Goal: Task Accomplishment & Management: Use online tool/utility

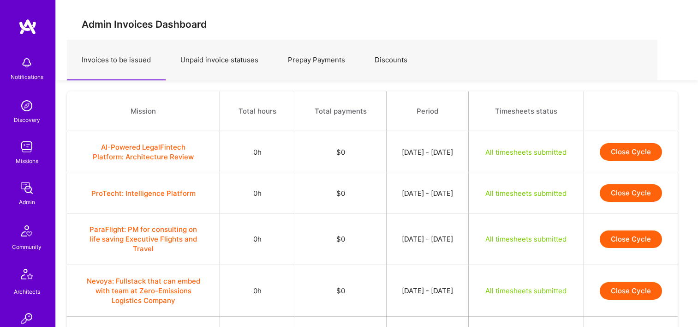
scroll to position [2378, 0]
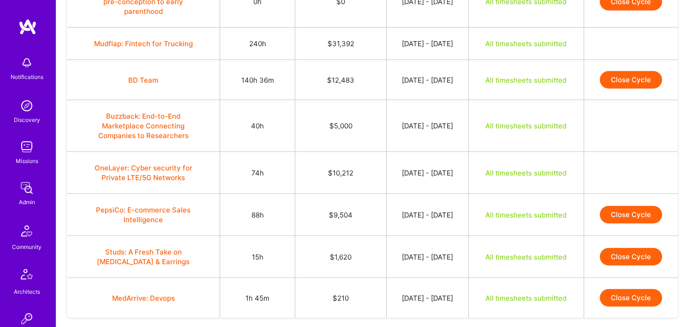
click at [633, 206] on button "Close Cycle" at bounding box center [631, 215] width 62 height 18
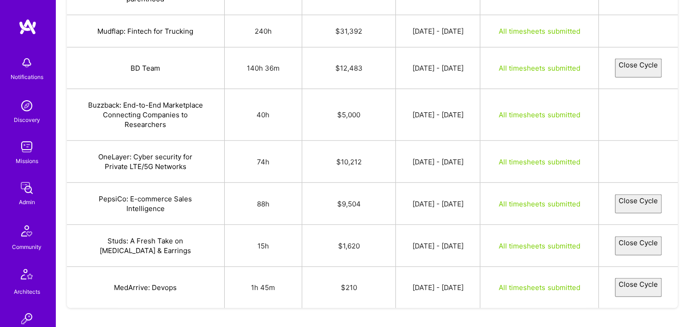
select select "68b7125073988ed25eb1b506"
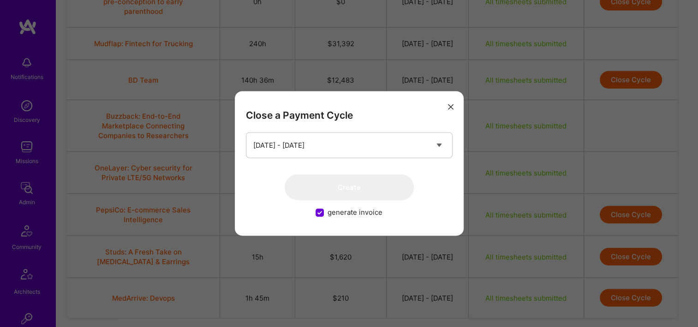
click at [455, 107] on button "modal" at bounding box center [450, 105] width 11 height 15
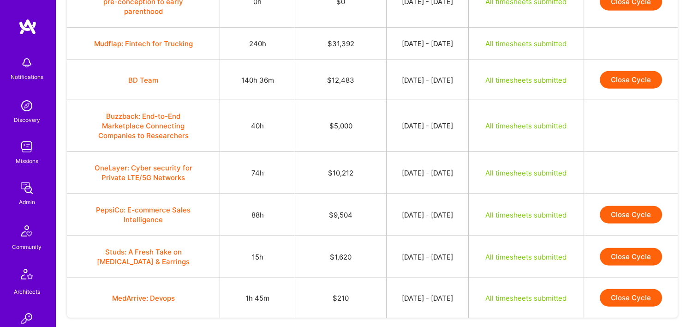
click at [628, 248] on button "Close Cycle" at bounding box center [631, 257] width 62 height 18
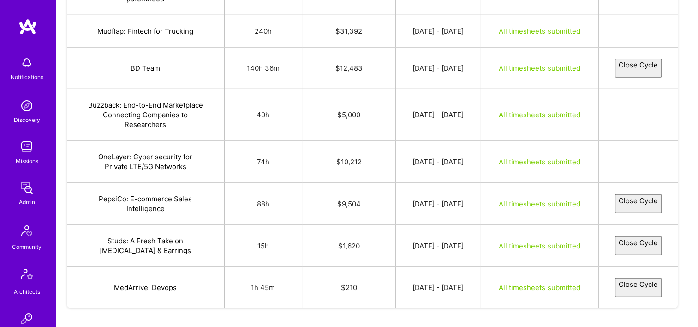
select select "68b88a7c6cc0cd13f743fd37"
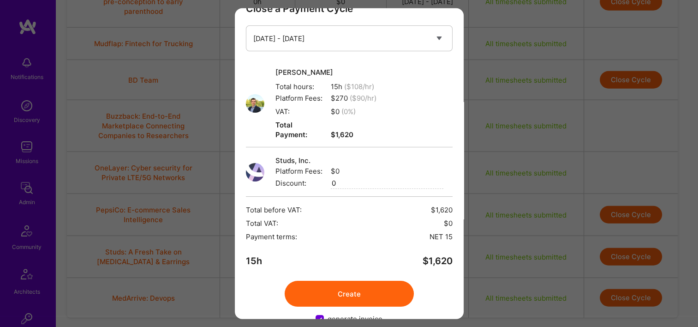
scroll to position [37, 0]
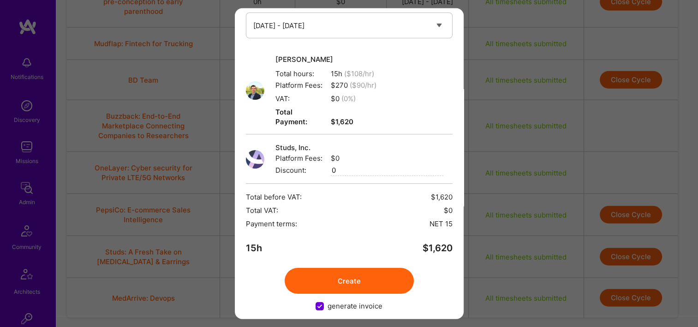
click at [359, 268] on button "Create" at bounding box center [349, 281] width 129 height 26
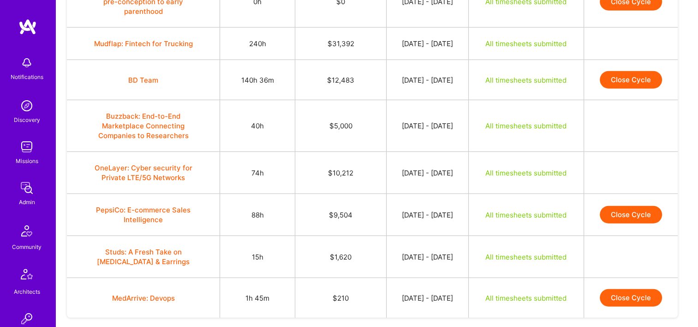
click at [655, 289] on button "Close Cycle" at bounding box center [631, 298] width 62 height 18
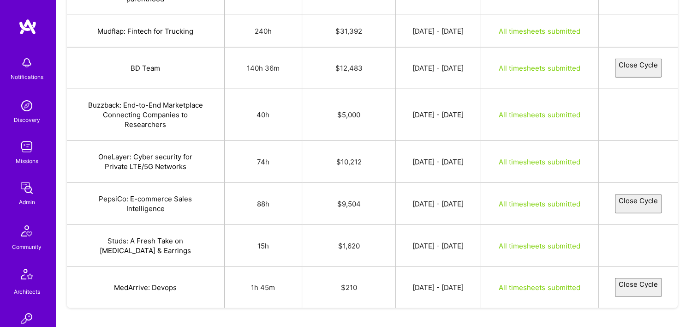
select select "68b5ae5e9559fe70b1c62f7e"
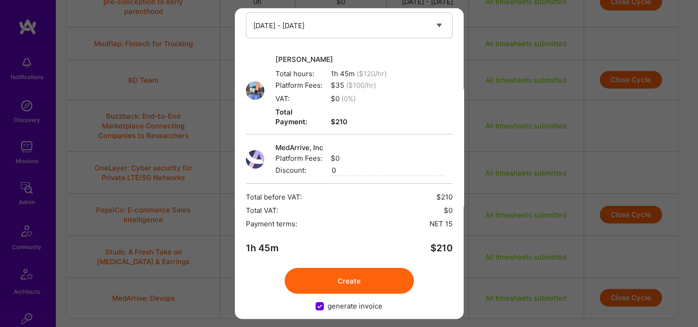
click at [369, 277] on button "Create" at bounding box center [349, 281] width 129 height 26
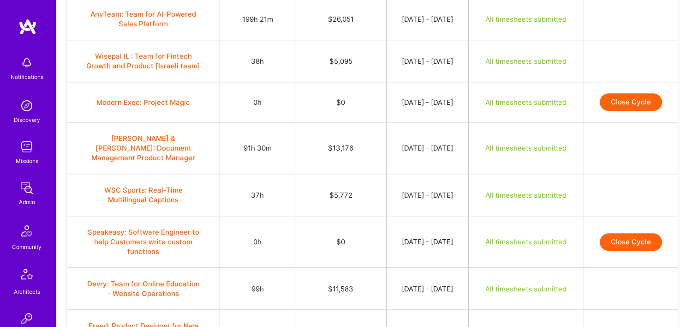
scroll to position [0, 0]
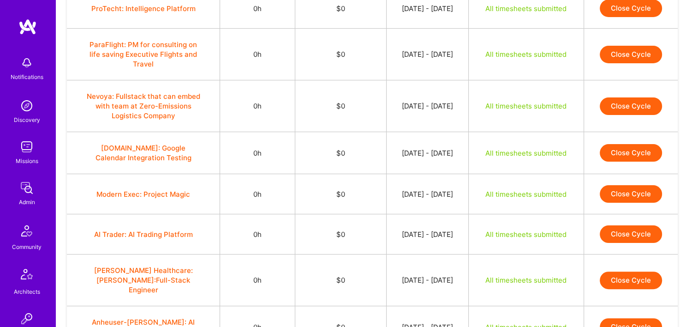
scroll to position [415, 0]
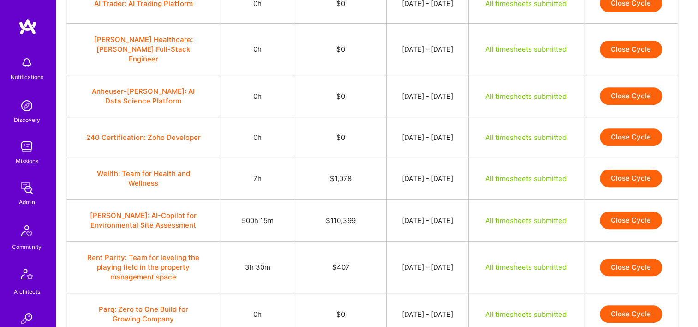
click at [627, 170] on button "Close Cycle" at bounding box center [631, 178] width 62 height 18
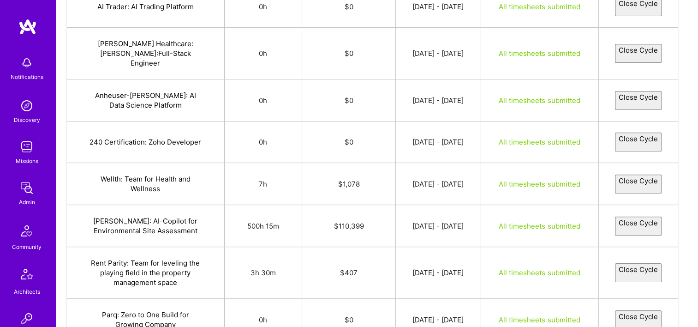
select select "68bb1b693c6a7b39998f2806"
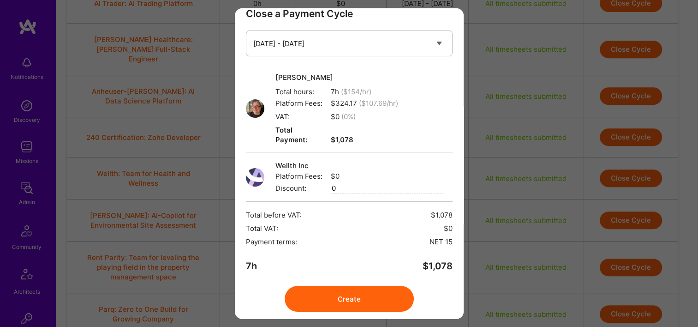
scroll to position [37, 0]
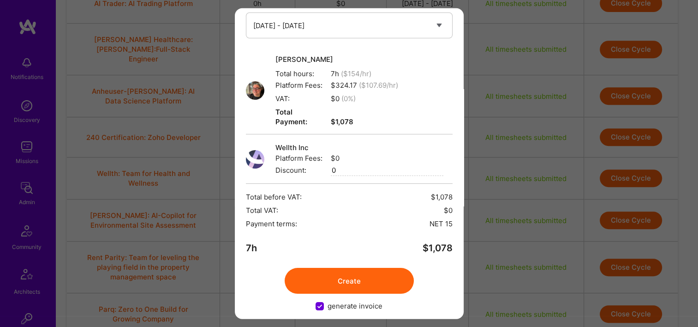
click at [339, 275] on button "Create" at bounding box center [349, 281] width 129 height 26
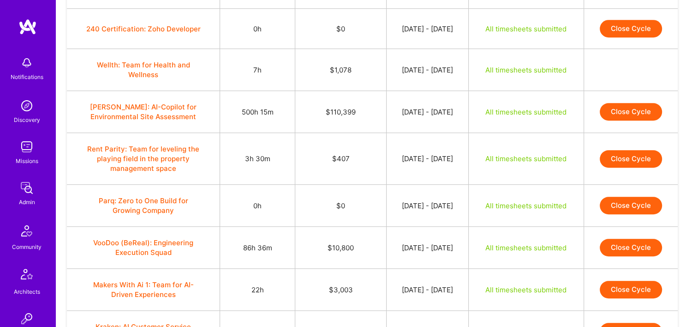
scroll to position [508, 0]
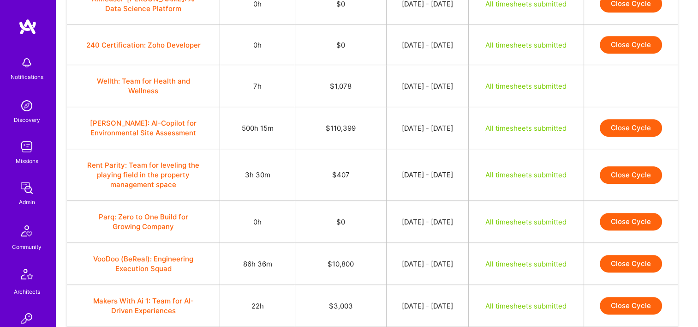
click at [618, 119] on button "Close Cycle" at bounding box center [631, 128] width 62 height 18
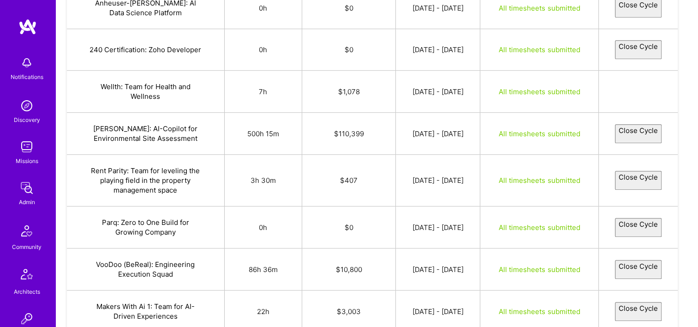
select select "68b4f46847a06c00665e8f28"
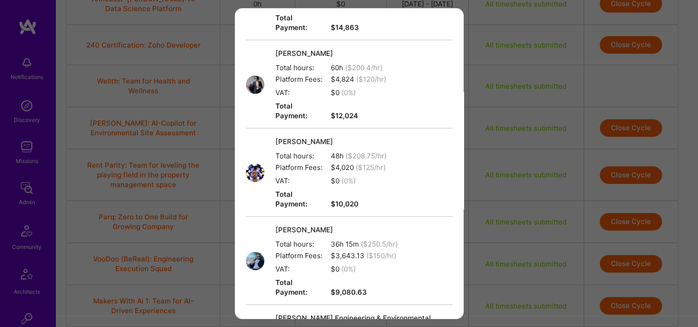
scroll to position [554, 0]
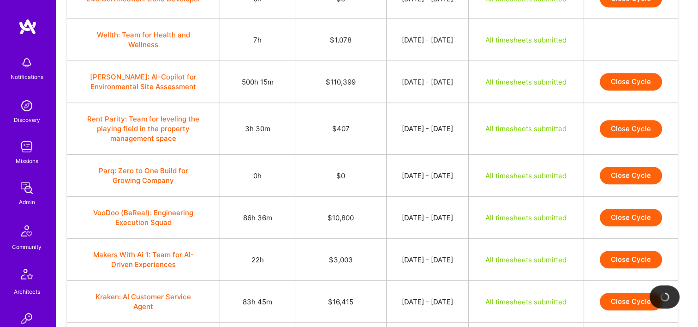
scroll to position [600, 0]
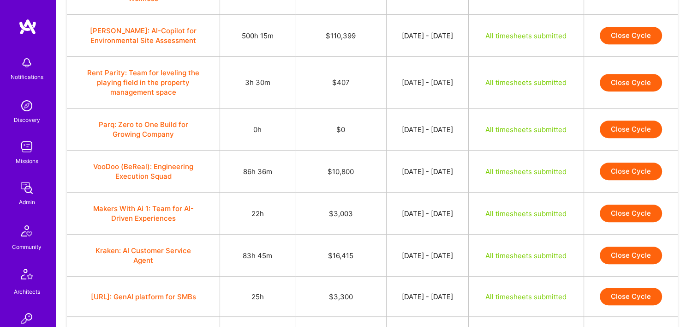
click at [614, 165] on button "Close Cycle" at bounding box center [631, 171] width 62 height 18
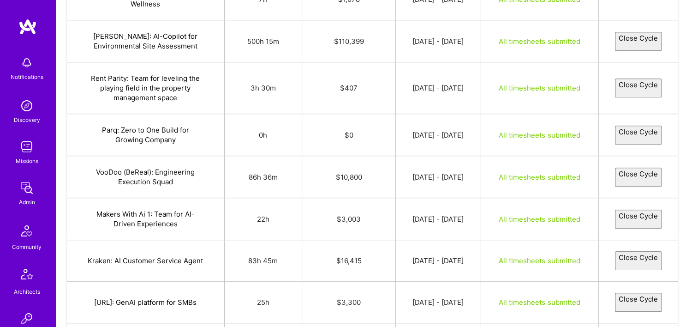
select select "68b523b1a2f7c41f50658dfb"
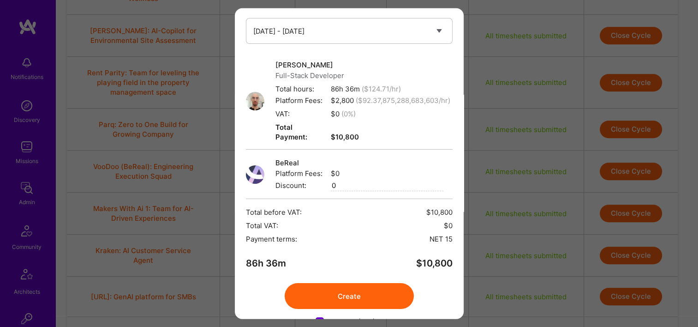
scroll to position [57, 0]
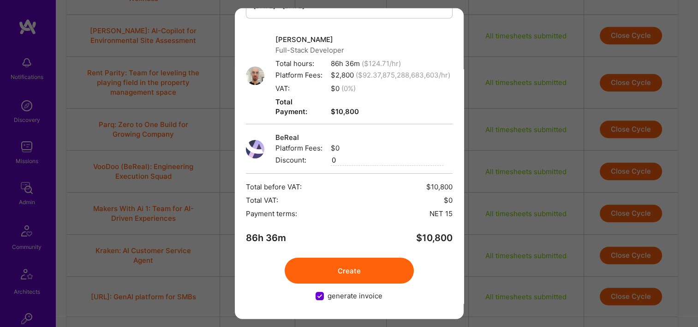
click at [391, 266] on button "Create" at bounding box center [349, 271] width 129 height 26
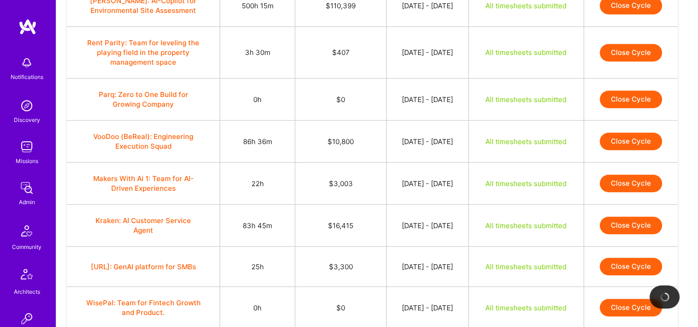
scroll to position [646, 0]
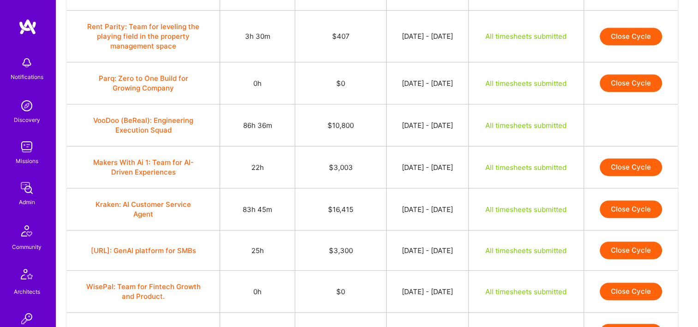
click at [618, 158] on button "Close Cycle" at bounding box center [631, 167] width 62 height 18
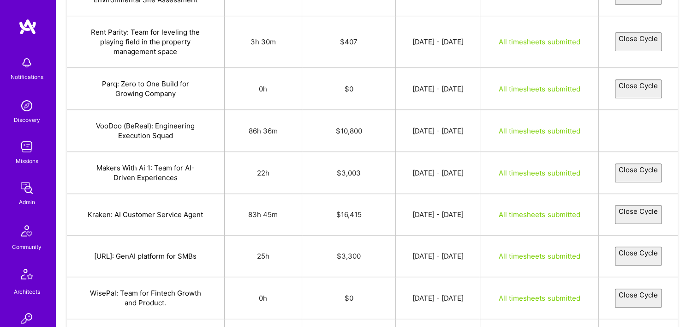
select select "68b552bdf009272f408247c7"
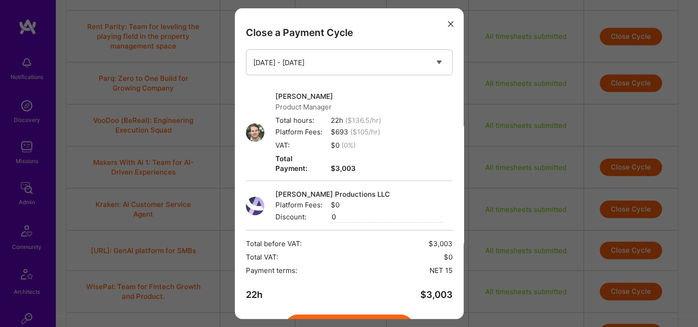
scroll to position [47, 0]
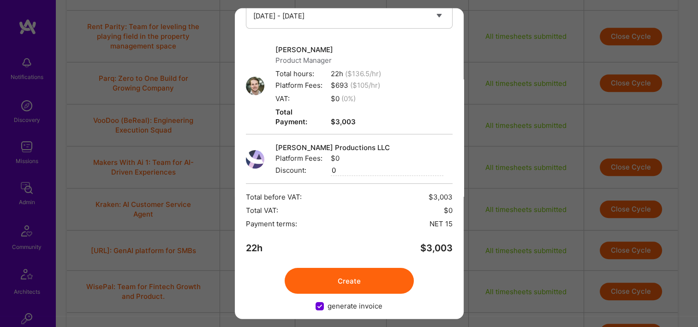
click at [360, 275] on button "Create" at bounding box center [349, 281] width 129 height 26
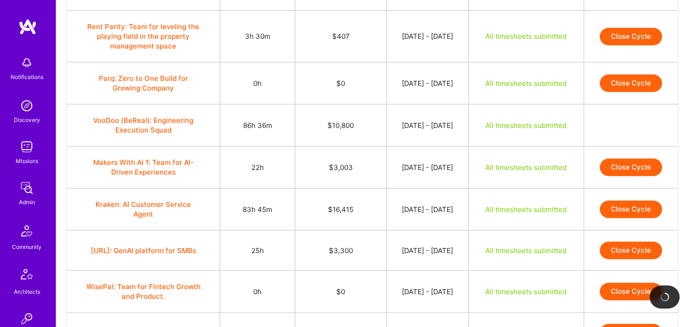
scroll to position [692, 0]
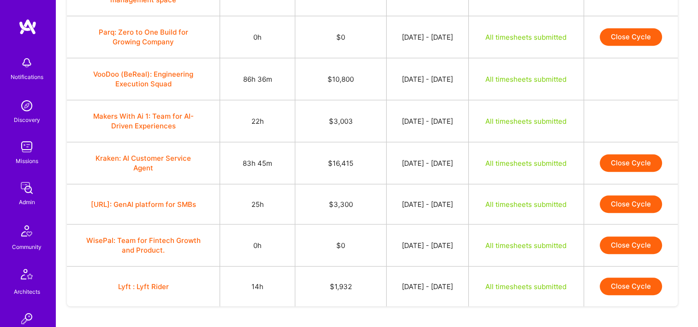
click at [639, 154] on button "Close Cycle" at bounding box center [631, 163] width 62 height 18
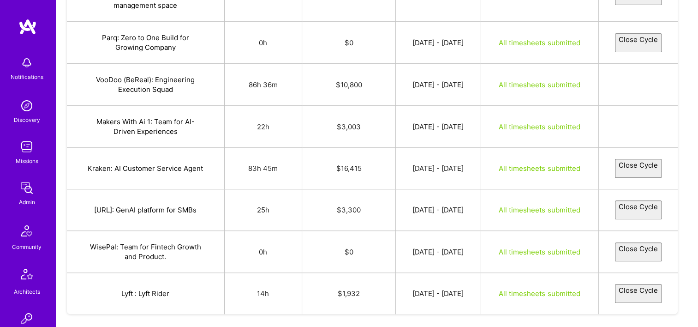
select select "68b55337d758f51a08ab1cda"
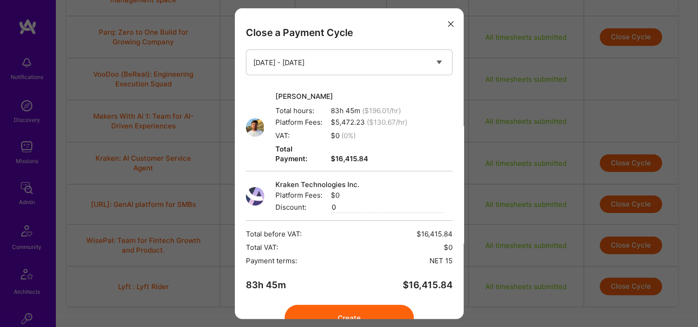
scroll to position [37, 0]
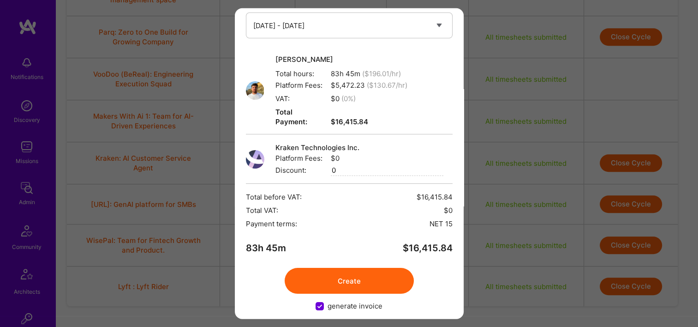
click at [173, 176] on div "Close a Payment Cycle Select a payment cycle Sep 1 - Sep 15 Brynn Chadwick Tota…" at bounding box center [349, 163] width 698 height 327
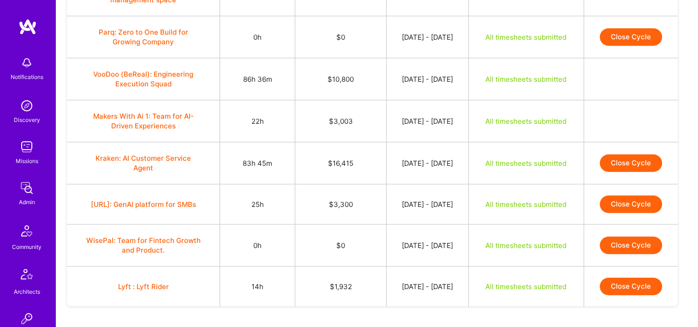
click at [129, 153] on button "Kraken: AI Customer Service Agent" at bounding box center [143, 162] width 115 height 19
click at [622, 154] on button "Close Cycle" at bounding box center [631, 163] width 62 height 18
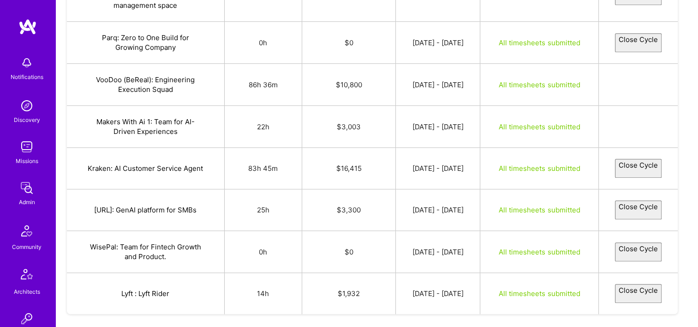
select select "68b55337d758f51a08ab1cda"
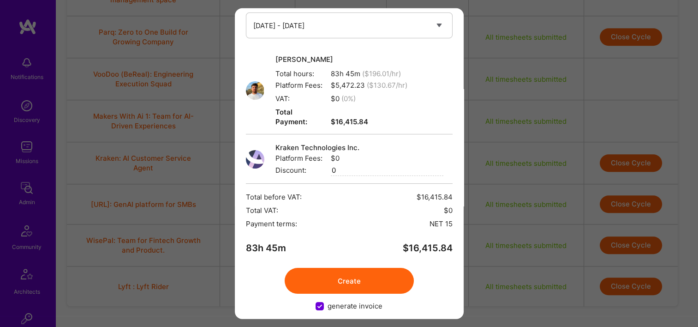
click at [339, 273] on button "Create" at bounding box center [349, 281] width 129 height 26
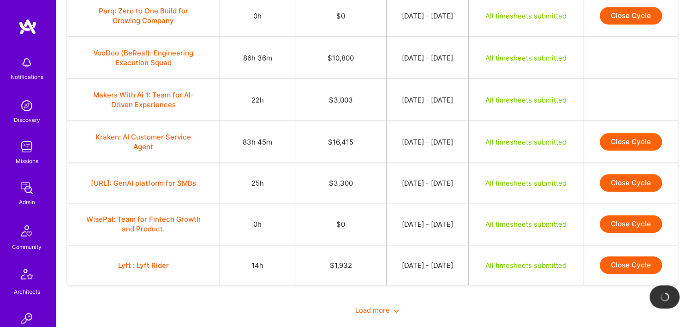
scroll to position [725, 0]
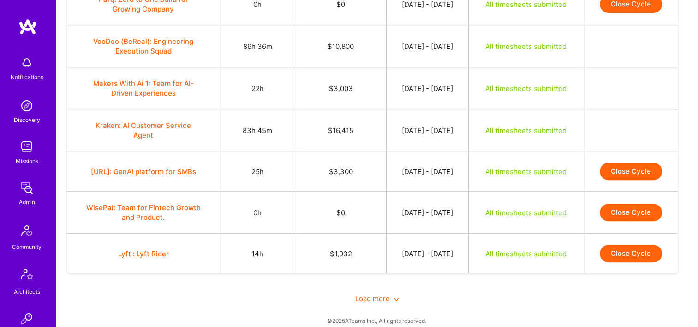
click at [620, 162] on button "Close Cycle" at bounding box center [631, 171] width 62 height 18
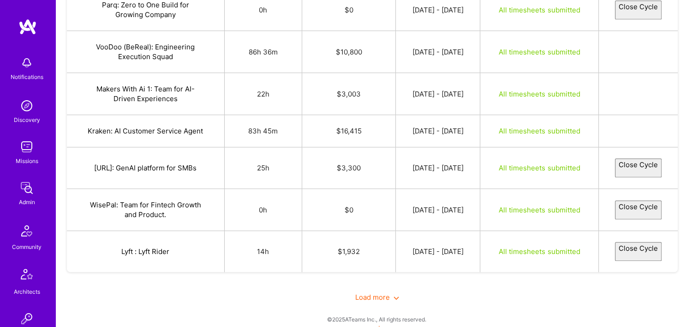
select select "68b55bd774f6397ed2707077"
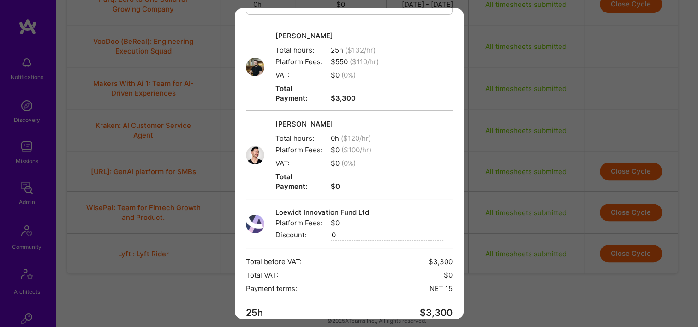
scroll to position [115, 0]
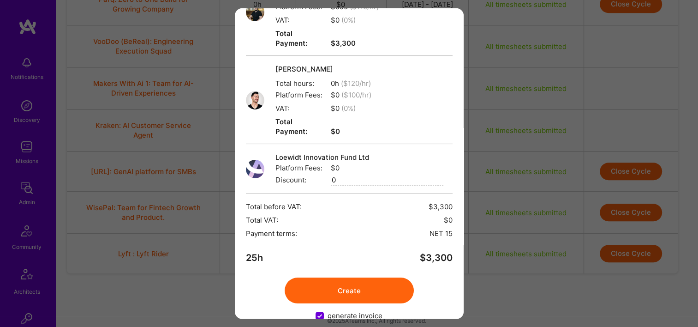
click at [373, 277] on button "Create" at bounding box center [349, 290] width 129 height 26
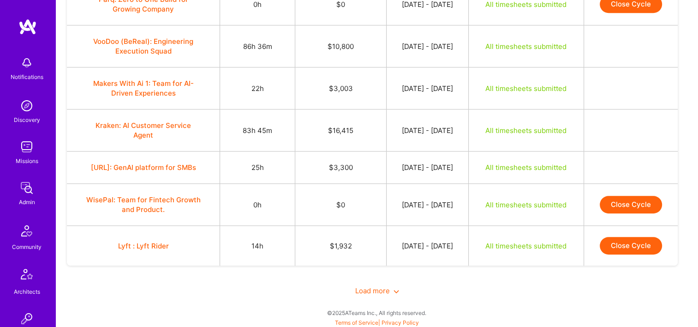
click at [650, 253] on td "Close Cycle" at bounding box center [631, 246] width 94 height 40
click at [647, 248] on button "Close Cycle" at bounding box center [631, 246] width 62 height 18
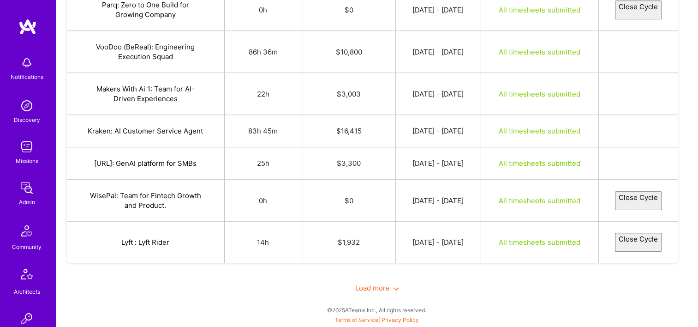
select select "68b6687730ce4ce78dcc1588"
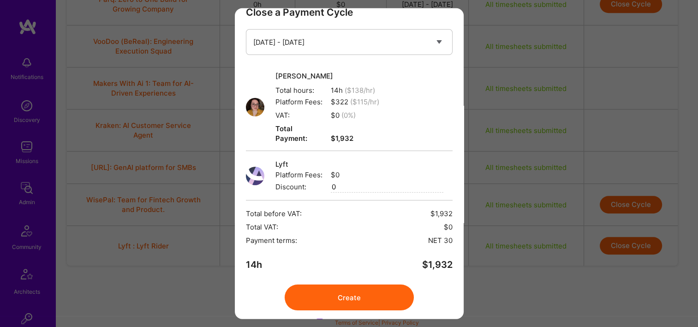
scroll to position [37, 0]
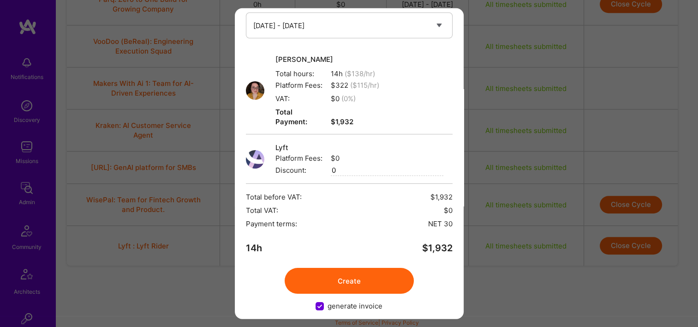
click at [354, 272] on button "Create" at bounding box center [349, 281] width 129 height 26
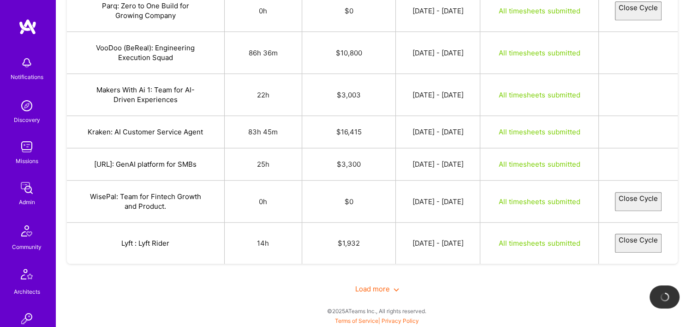
scroll to position [717, 0]
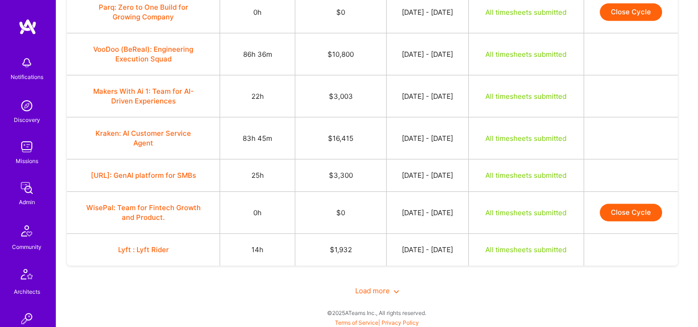
click at [379, 290] on span "Load more" at bounding box center [377, 290] width 44 height 9
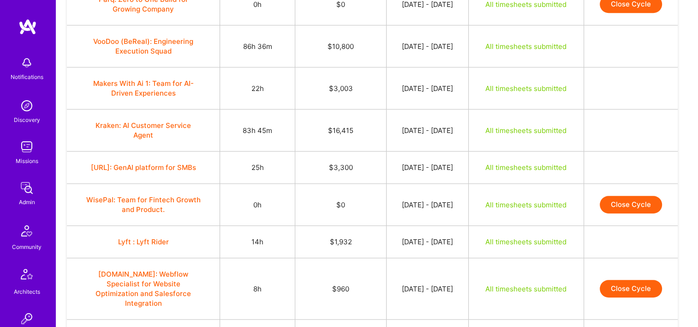
scroll to position [817, 0]
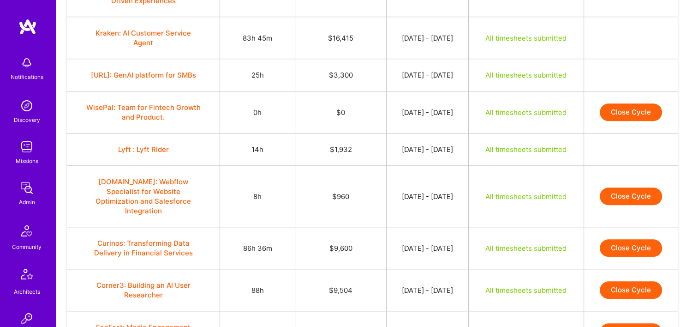
click at [621, 193] on button "Close Cycle" at bounding box center [631, 196] width 62 height 18
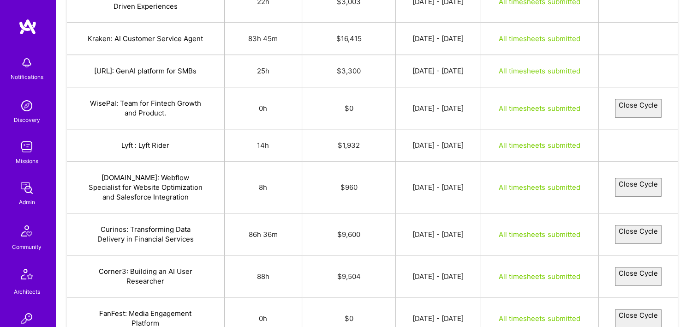
select select "68b6adc130ce4c6e0fcc1752"
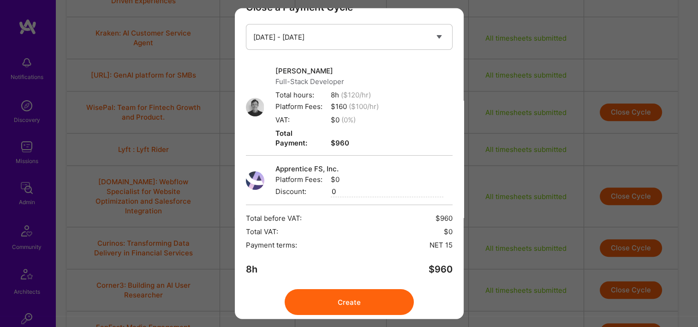
scroll to position [47, 0]
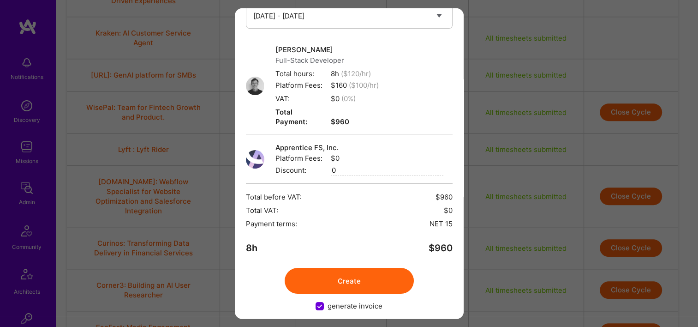
click at [370, 268] on button "Create" at bounding box center [349, 281] width 129 height 26
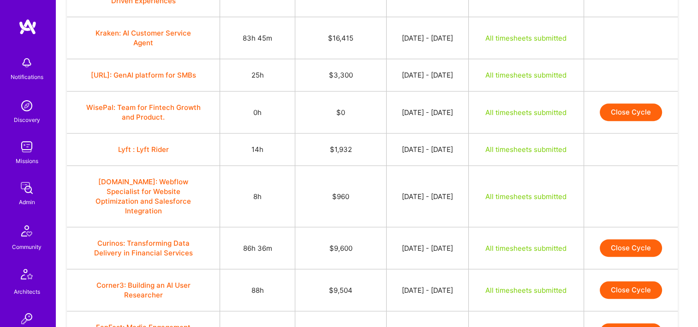
click at [624, 243] on button "Close Cycle" at bounding box center [631, 248] width 62 height 18
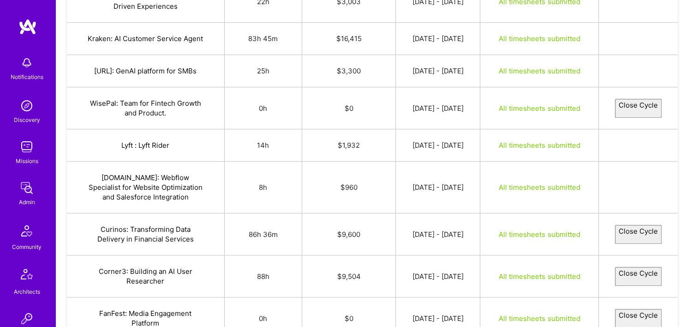
select select "68b6f56dd550820334986a2f"
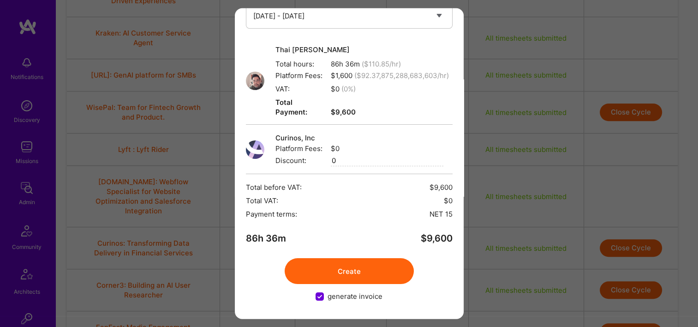
click at [353, 265] on button "Create" at bounding box center [349, 271] width 129 height 26
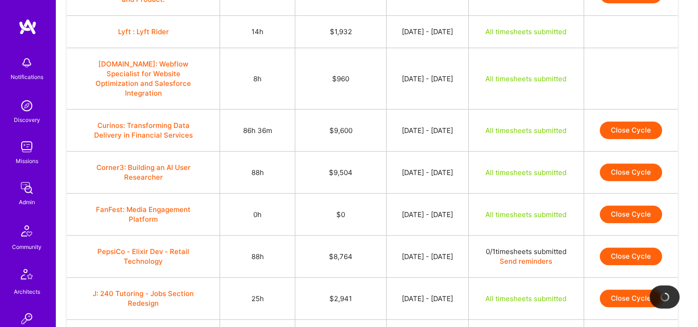
scroll to position [956, 0]
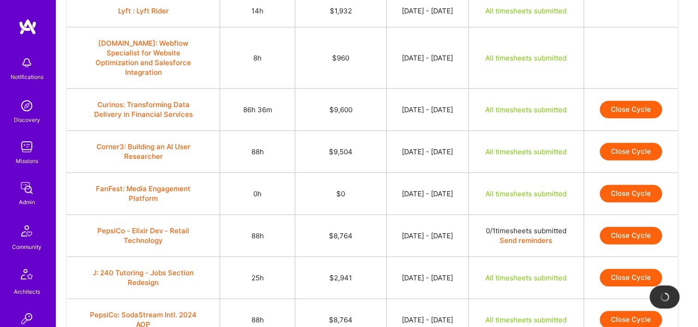
click at [618, 108] on button "Close Cycle" at bounding box center [631, 110] width 62 height 18
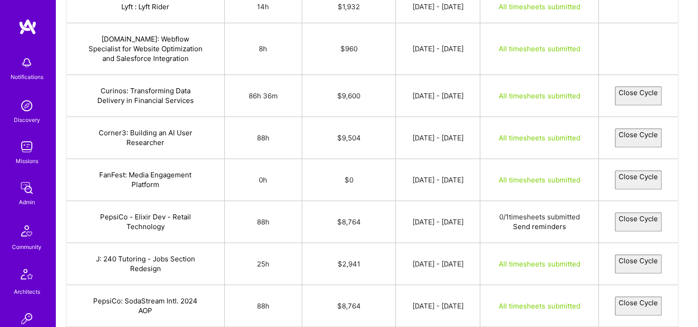
select select "68b6f56dd550820334986a2f"
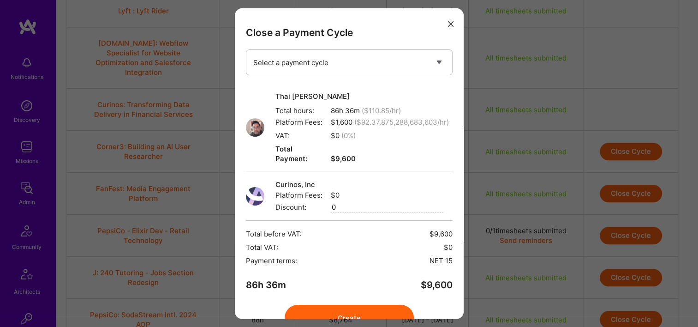
click at [445, 30] on button "modal" at bounding box center [450, 23] width 11 height 15
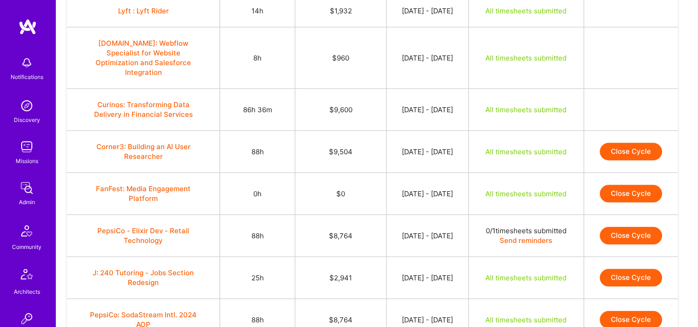
click at [623, 151] on button "Close Cycle" at bounding box center [631, 152] width 62 height 18
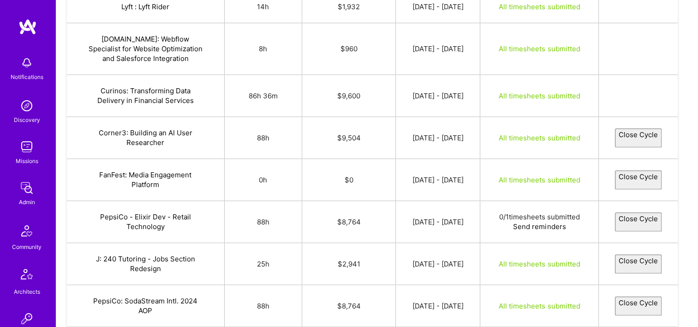
select select "68b5e1b39559fe5f01c63092"
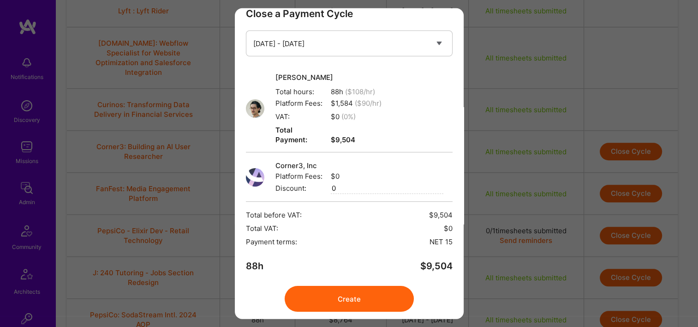
scroll to position [37, 0]
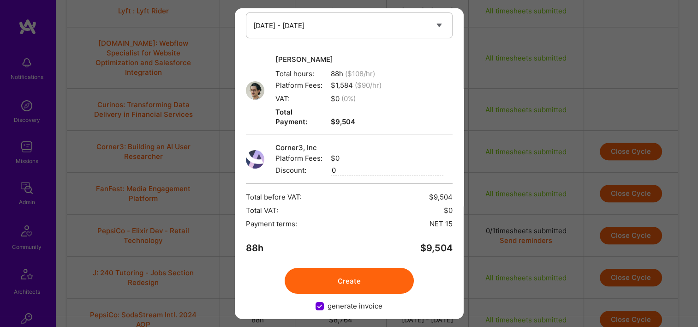
click at [336, 271] on button "Create" at bounding box center [349, 281] width 129 height 26
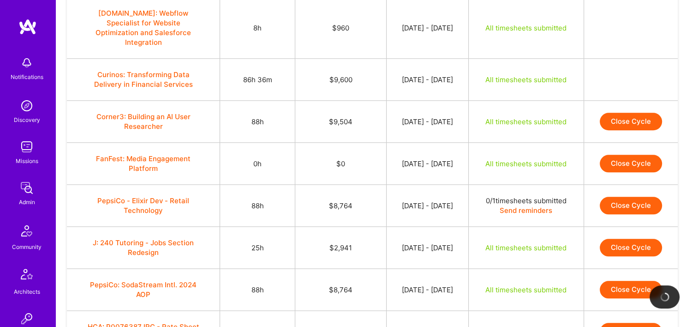
scroll to position [1002, 0]
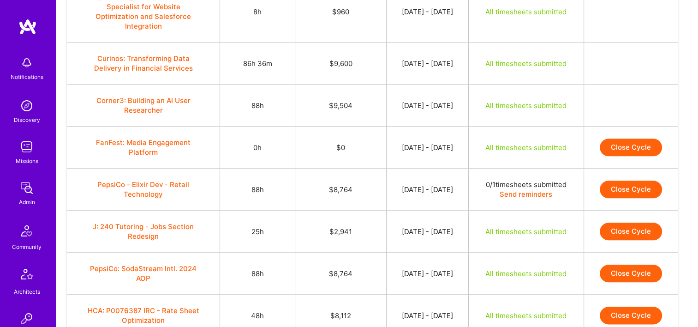
click at [137, 181] on button "PepsiCo - Elixir Dev - Retail Technology" at bounding box center [143, 189] width 115 height 19
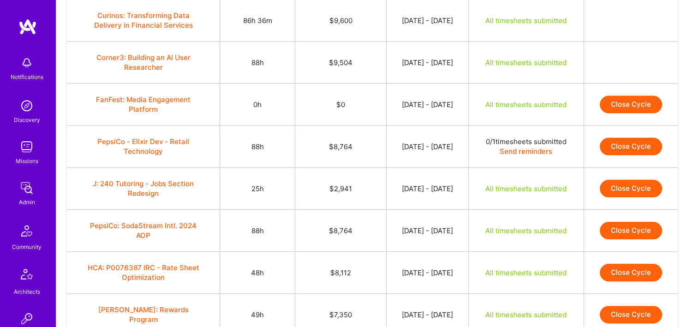
scroll to position [1094, 0]
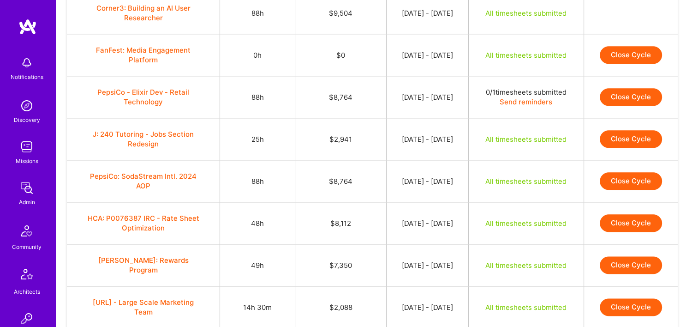
click at [614, 131] on button "Close Cycle" at bounding box center [631, 139] width 62 height 18
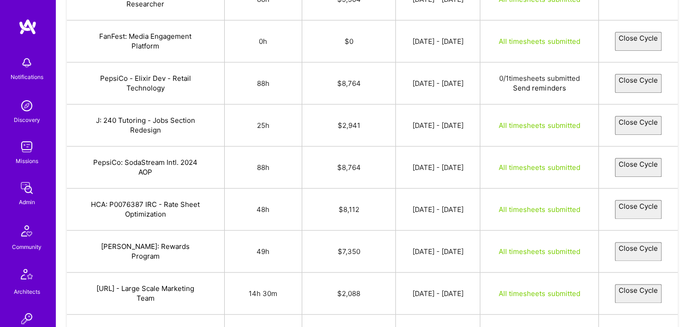
select select "68b53fee30ce4ce705cc0855"
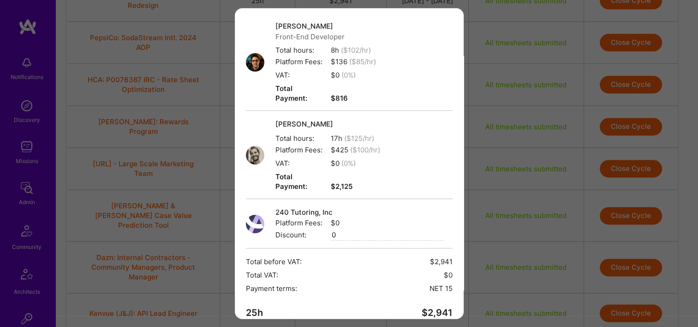
scroll to position [126, 0]
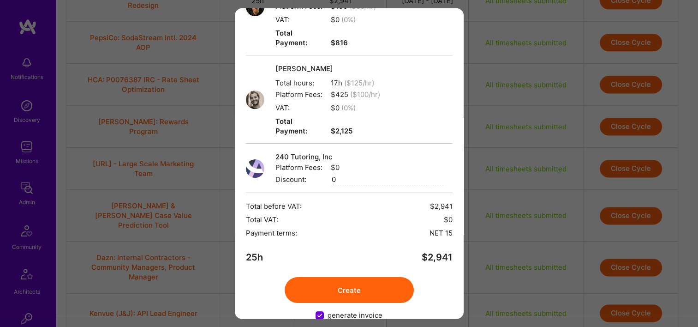
click at [373, 277] on button "Create" at bounding box center [349, 290] width 129 height 26
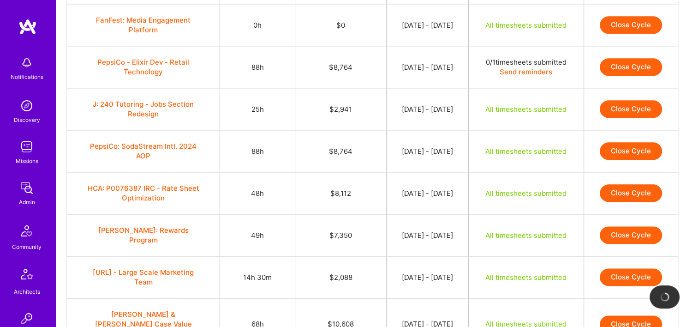
scroll to position [1140, 0]
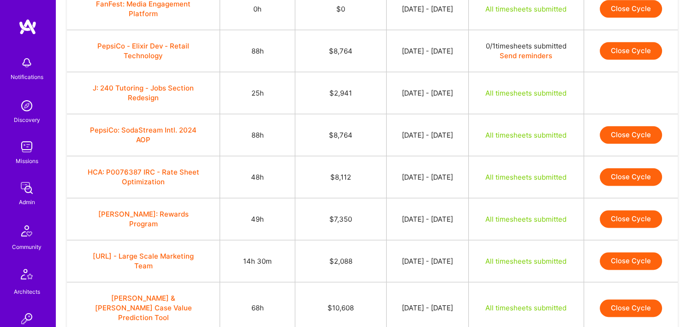
click at [631, 135] on button "Close Cycle" at bounding box center [631, 135] width 62 height 18
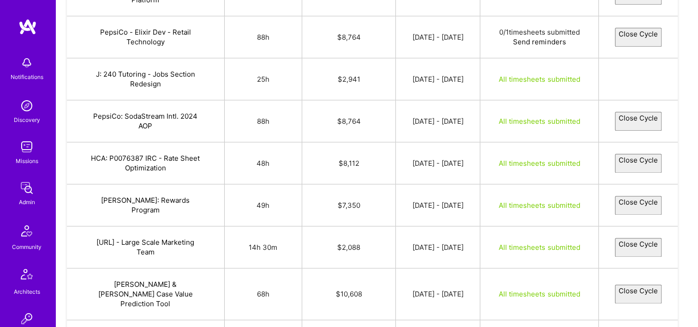
select select "68b5ecb89559fe28c7c630c4"
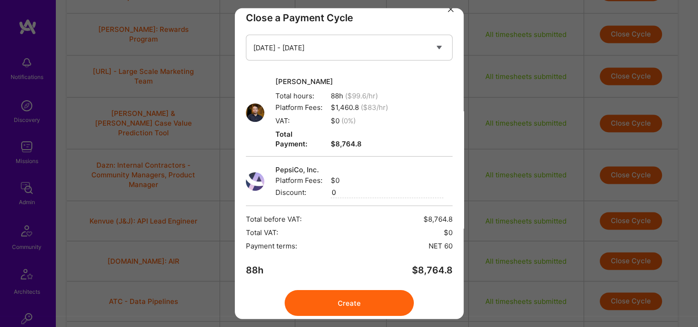
scroll to position [37, 0]
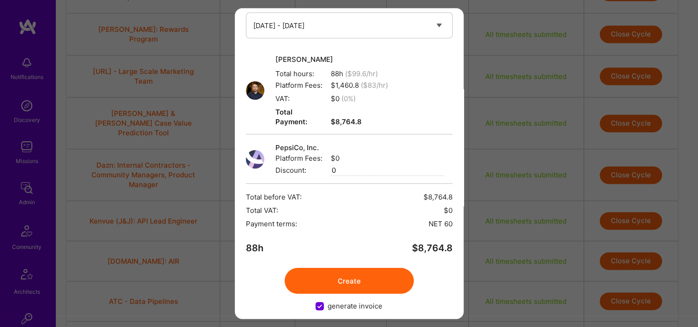
click at [354, 268] on button "Create" at bounding box center [349, 281] width 129 height 26
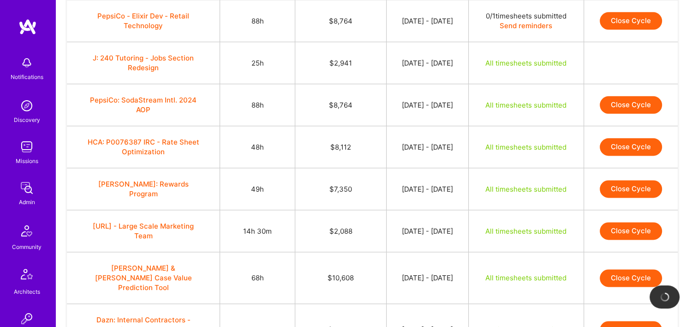
scroll to position [1186, 0]
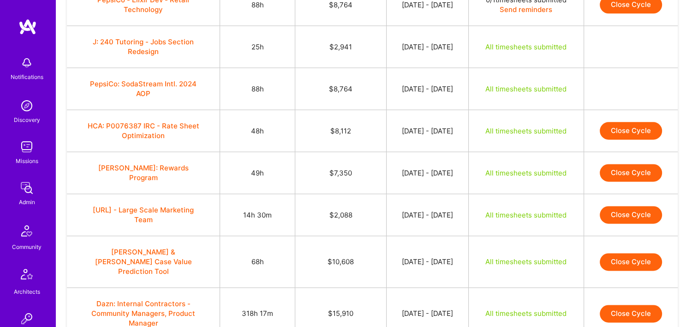
click at [627, 127] on button "Close Cycle" at bounding box center [631, 131] width 62 height 18
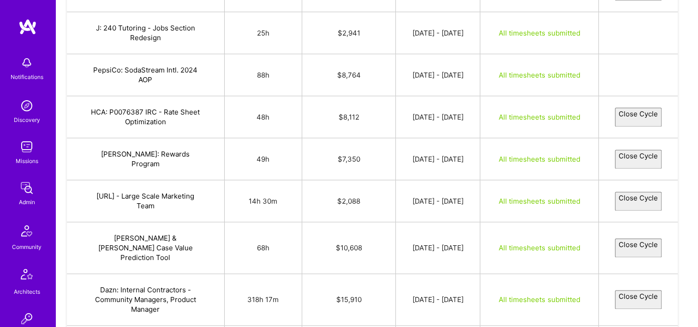
select select "68b5cd1530ce4c551ecc1332"
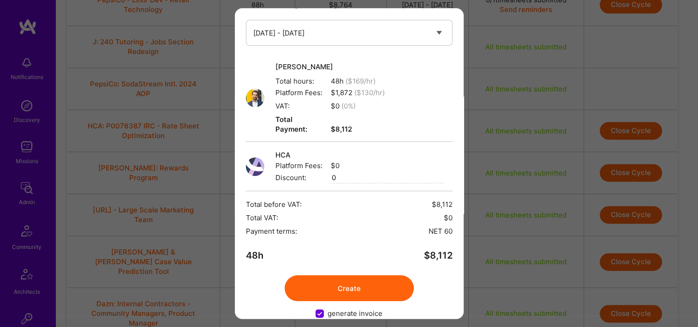
scroll to position [37, 0]
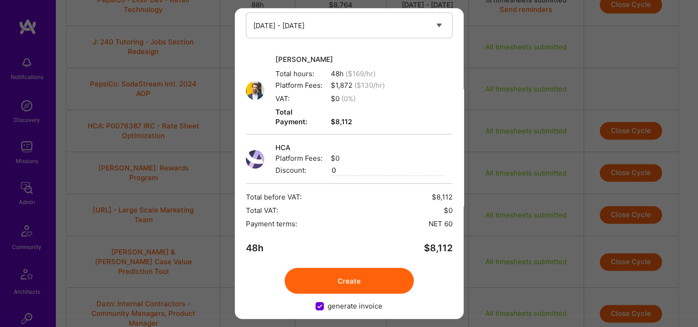
click at [357, 268] on button "Create" at bounding box center [349, 281] width 129 height 26
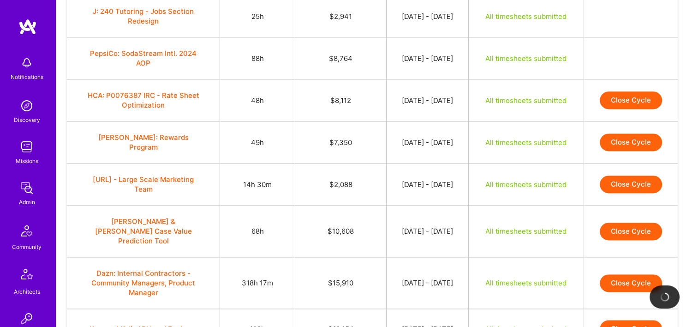
scroll to position [1233, 0]
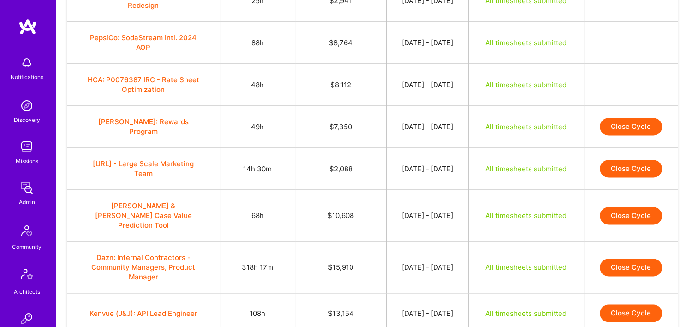
click at [643, 119] on button "Close Cycle" at bounding box center [631, 127] width 62 height 18
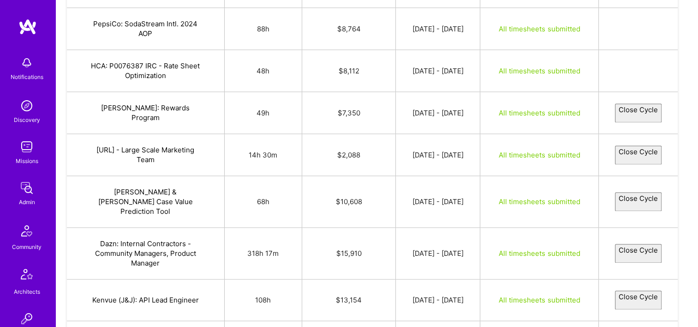
select select "68b8570519c32c0bb327acb2"
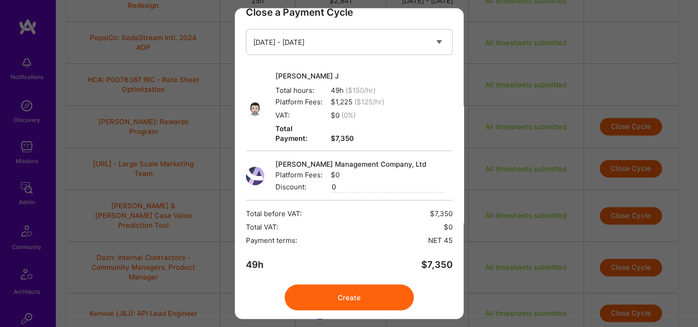
scroll to position [37, 0]
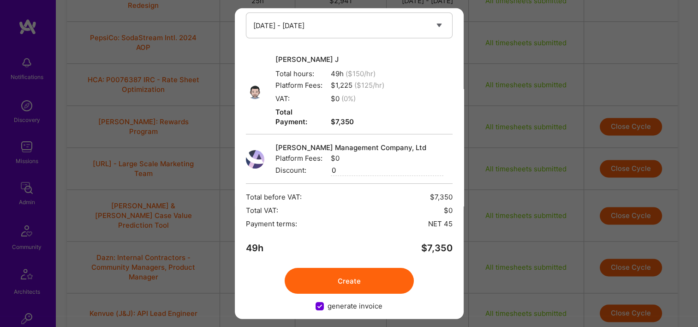
click at [354, 268] on button "Create" at bounding box center [349, 281] width 129 height 26
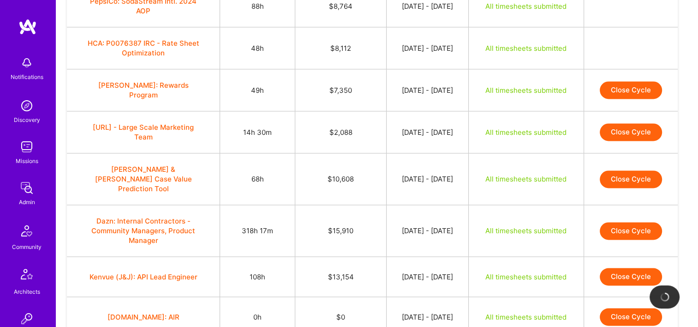
scroll to position [1279, 0]
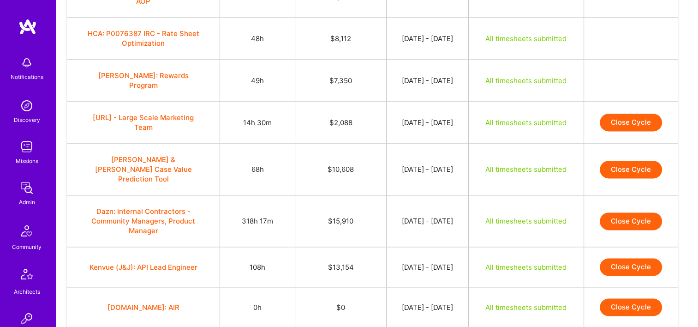
click at [620, 114] on button "Close Cycle" at bounding box center [631, 123] width 62 height 18
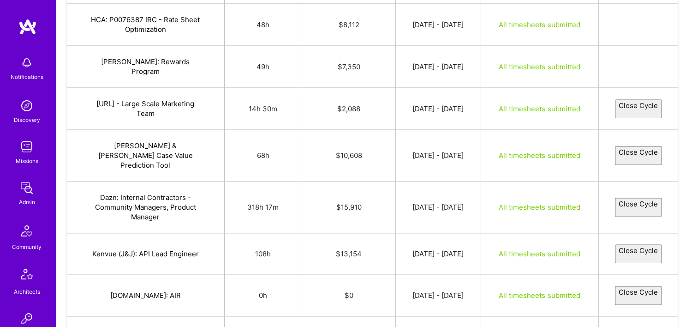
select select "68b626e330ce4c5119cc1547"
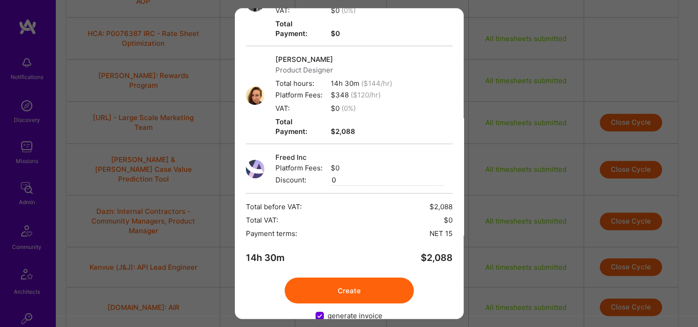
scroll to position [126, 0]
click at [364, 277] on button "Create" at bounding box center [349, 290] width 129 height 26
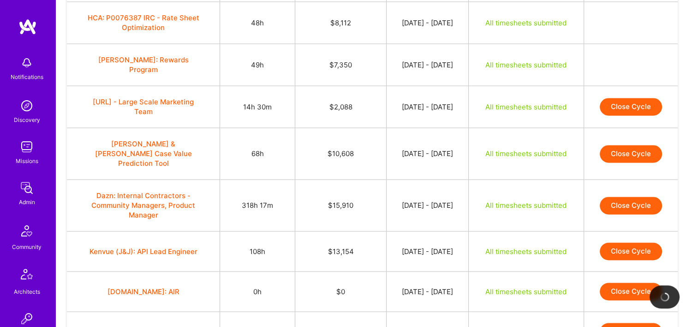
scroll to position [1279, 0]
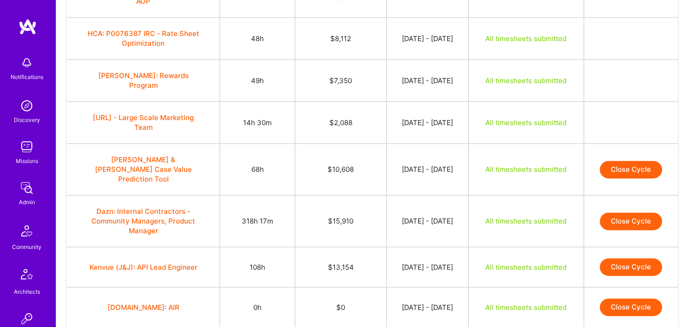
click at [618, 161] on button "Close Cycle" at bounding box center [631, 170] width 62 height 18
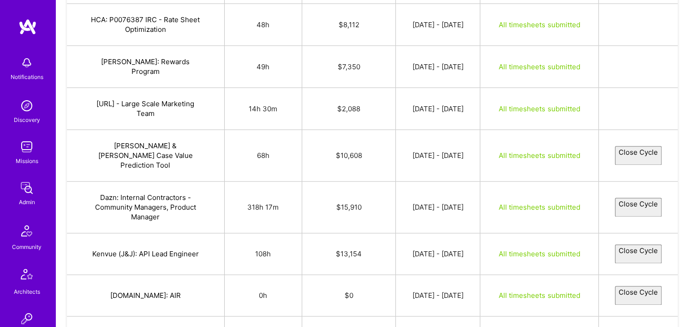
select select "68b53fd130ce4ce562cc0852"
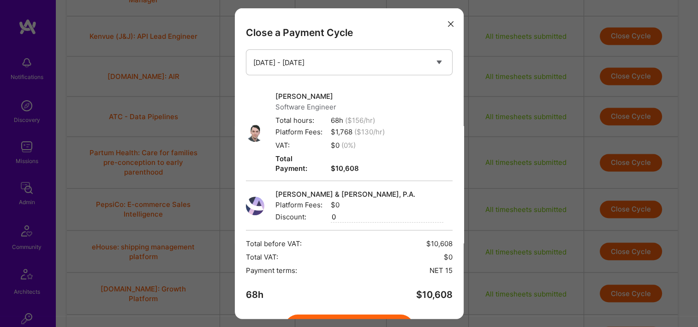
click at [351, 314] on button "Create" at bounding box center [349, 327] width 129 height 26
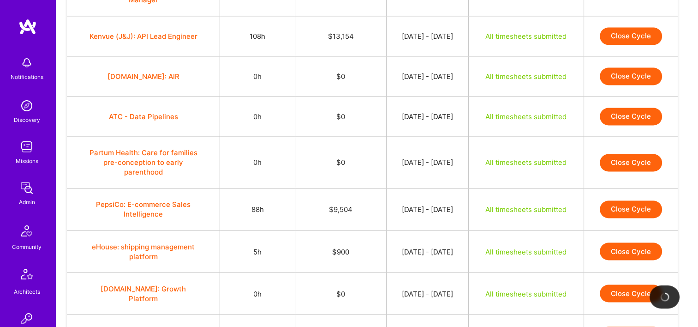
scroll to position [1325, 0]
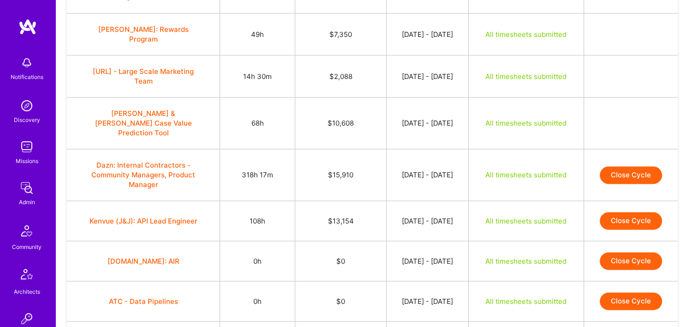
click at [629, 166] on button "Close Cycle" at bounding box center [631, 175] width 62 height 18
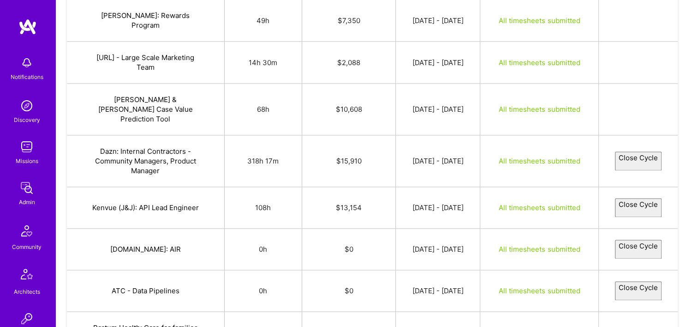
select select "68b4dc639bddbaf4e052031a"
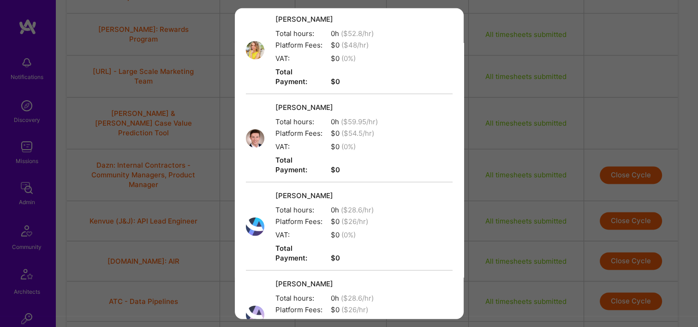
scroll to position [2231, 0]
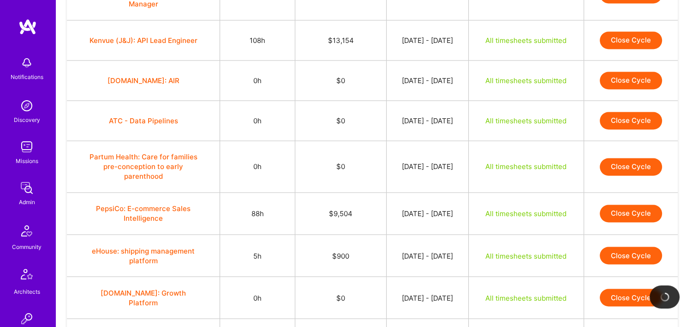
scroll to position [1510, 0]
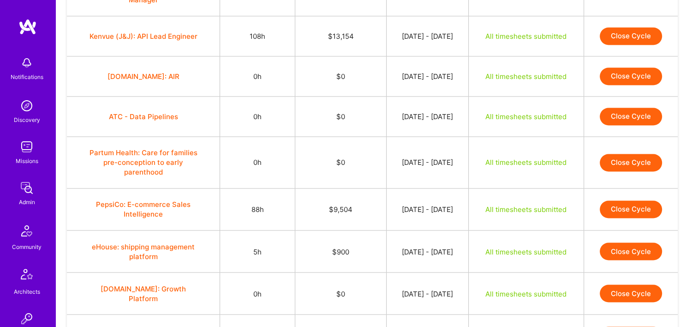
click at [624, 200] on button "Close Cycle" at bounding box center [631, 209] width 62 height 18
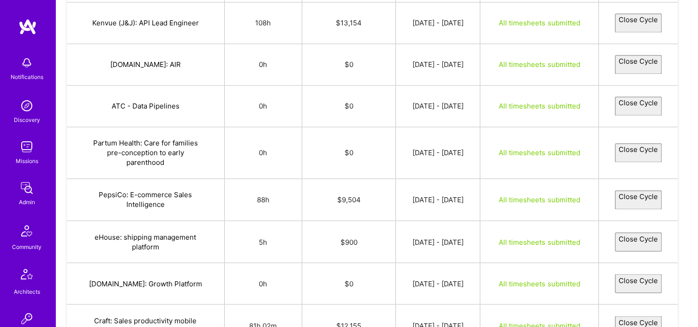
select select "68b7125073988ed25eb1b506"
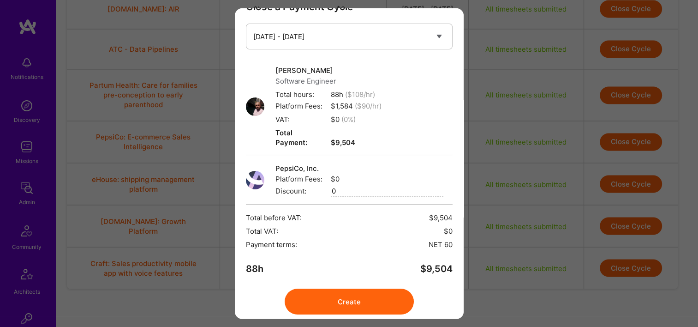
scroll to position [47, 0]
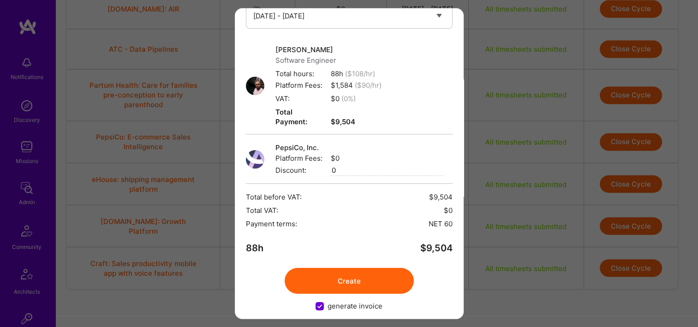
drag, startPoint x: 387, startPoint y: 272, endPoint x: 391, endPoint y: 264, distance: 9.3
click at [387, 276] on button "Create" at bounding box center [349, 281] width 129 height 26
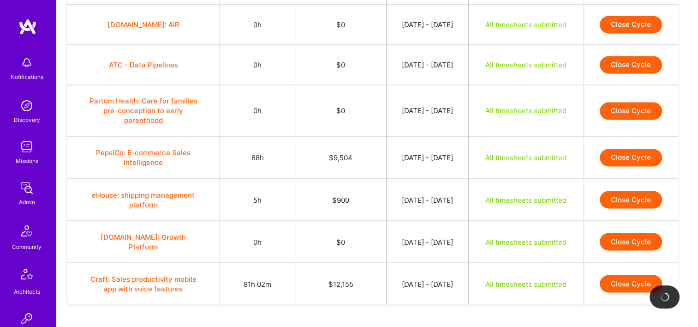
scroll to position [1577, 0]
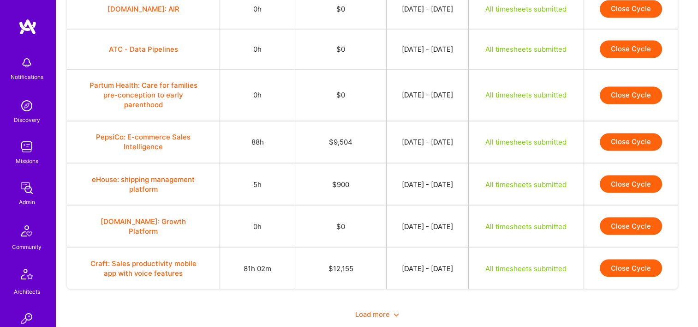
click at [648, 133] on button "Close Cycle" at bounding box center [631, 142] width 62 height 18
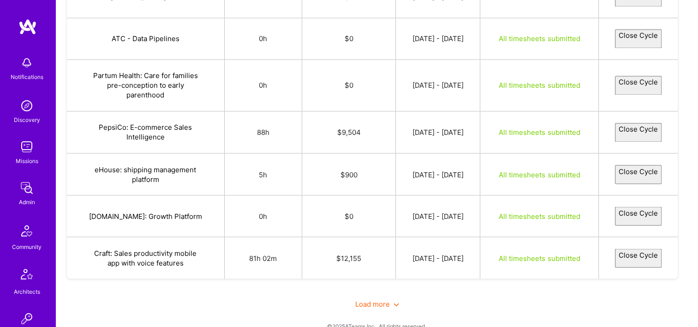
select select "68b7125073988ed25eb1b506"
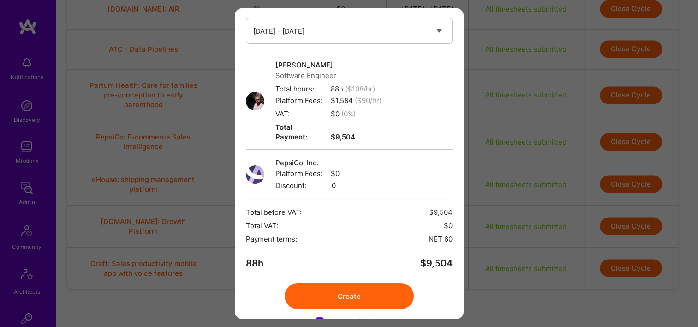
scroll to position [47, 0]
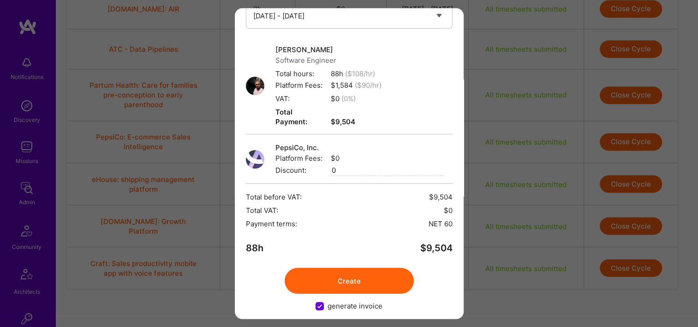
click at [346, 269] on button "Create" at bounding box center [349, 281] width 129 height 26
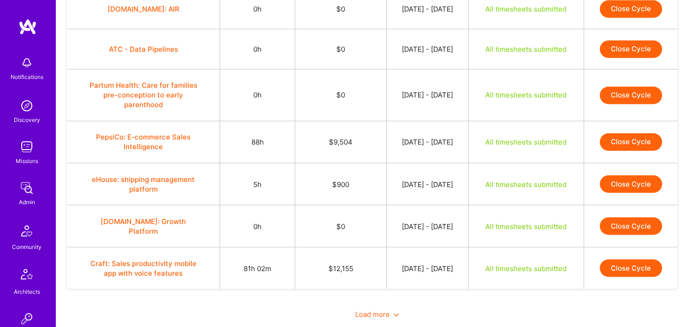
click at [618, 133] on button "Close Cycle" at bounding box center [631, 142] width 62 height 18
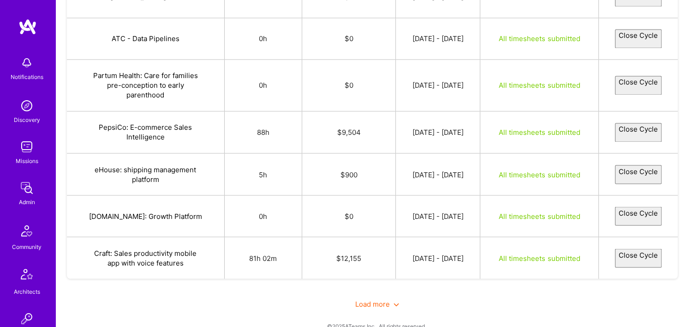
select select "68b7125073988ed25eb1b506"
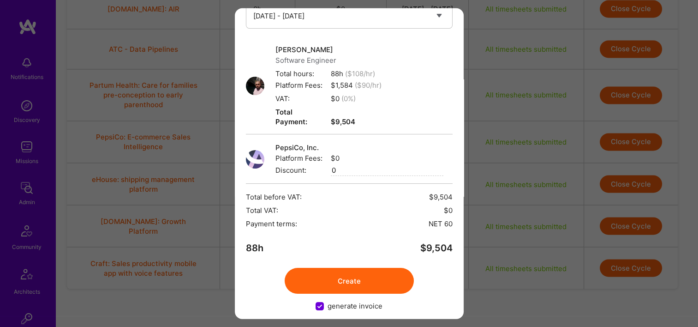
click at [384, 270] on button "Create" at bounding box center [349, 281] width 129 height 26
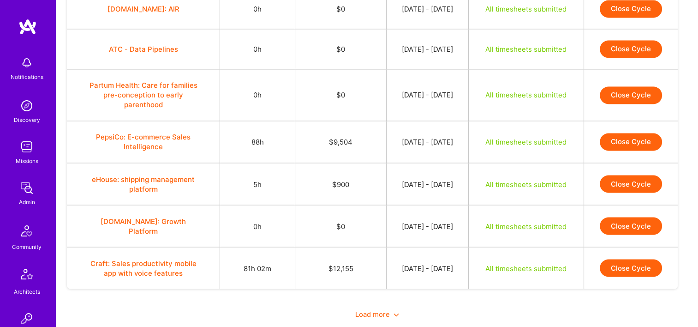
click at [622, 133] on button "Close Cycle" at bounding box center [631, 142] width 62 height 18
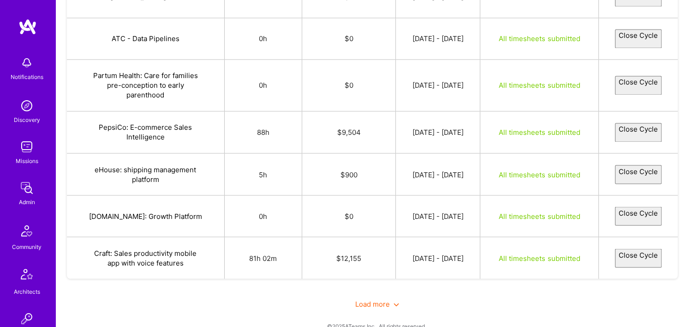
select select "68b7125073988ed25eb1b506"
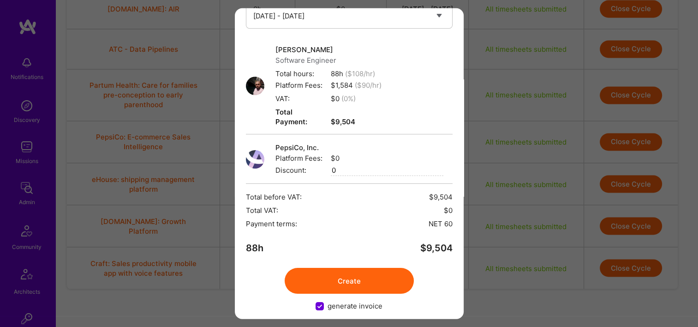
click at [375, 268] on button "Create" at bounding box center [349, 281] width 129 height 26
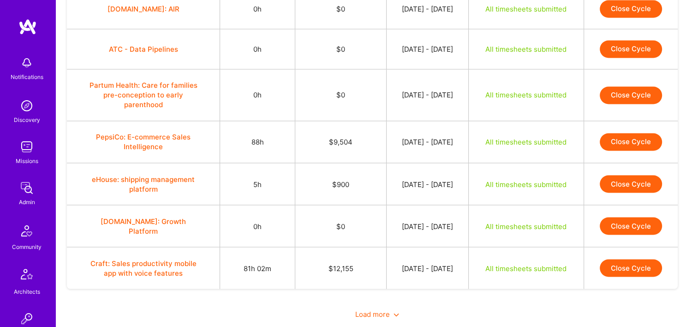
click at [631, 175] on button "Close Cycle" at bounding box center [631, 184] width 62 height 18
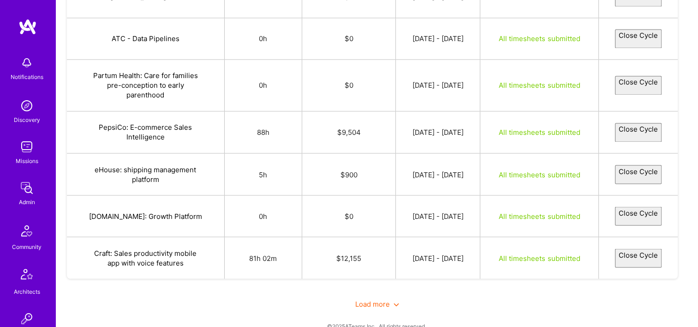
select select "68b56898a2f7c433a865a5e4"
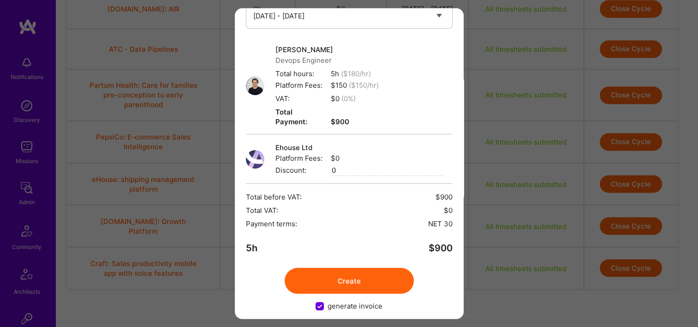
click at [351, 270] on button "Create" at bounding box center [349, 281] width 129 height 26
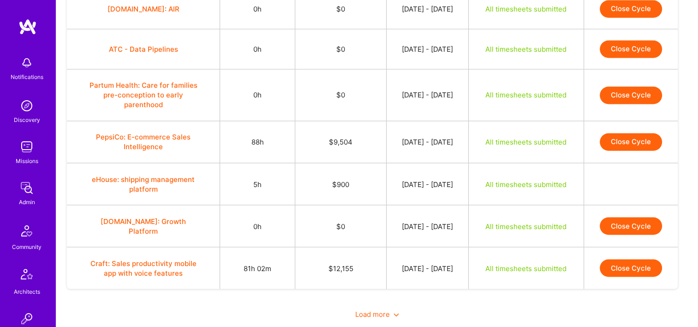
click at [616, 259] on button "Close Cycle" at bounding box center [631, 268] width 62 height 18
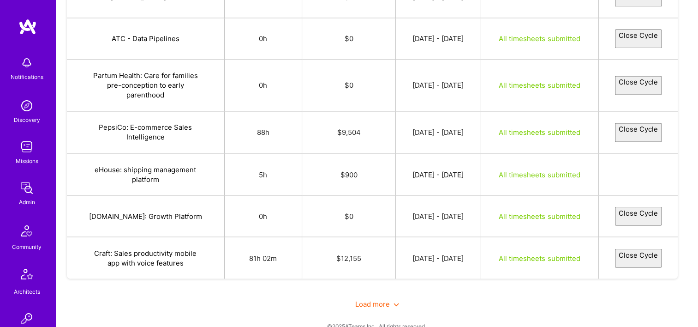
select select "68b769b3432d24c5892ee774"
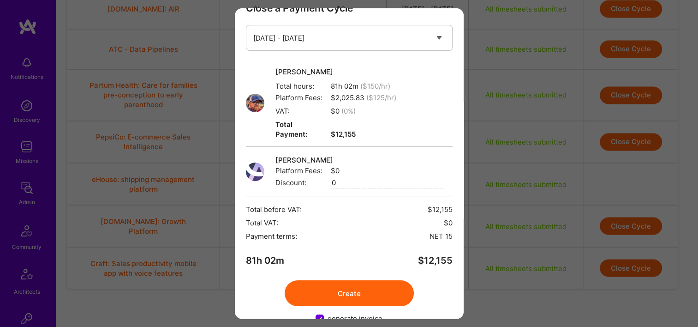
scroll to position [37, 0]
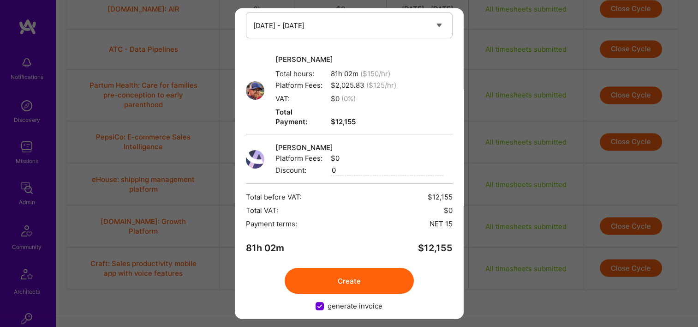
click at [348, 270] on button "Create" at bounding box center [349, 281] width 129 height 26
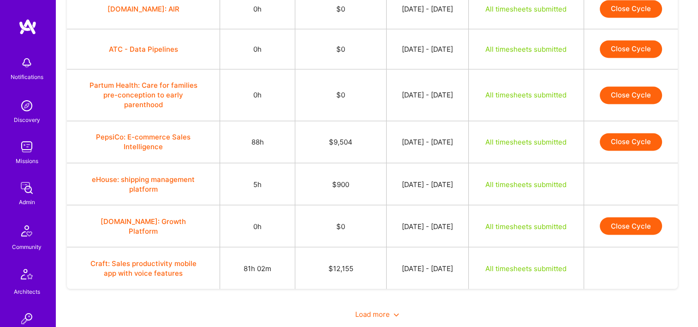
click at [388, 298] on div "Load more" at bounding box center [377, 314] width 620 height 32
click at [380, 298] on div "Load more" at bounding box center [377, 314] width 620 height 32
click at [381, 309] on span "Load more" at bounding box center [377, 313] width 44 height 9
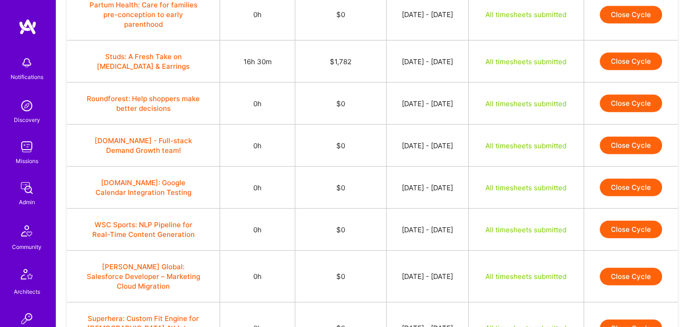
scroll to position [2343, 0]
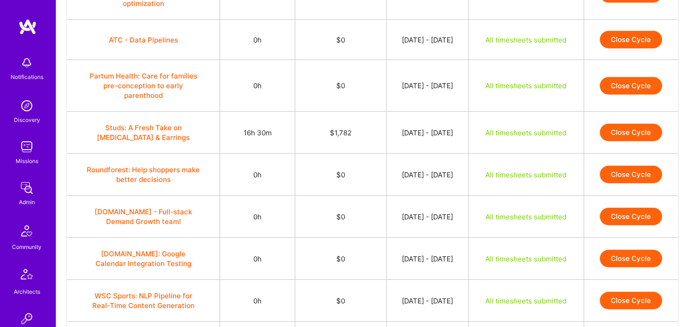
click at [623, 124] on button "Close Cycle" at bounding box center [631, 133] width 62 height 18
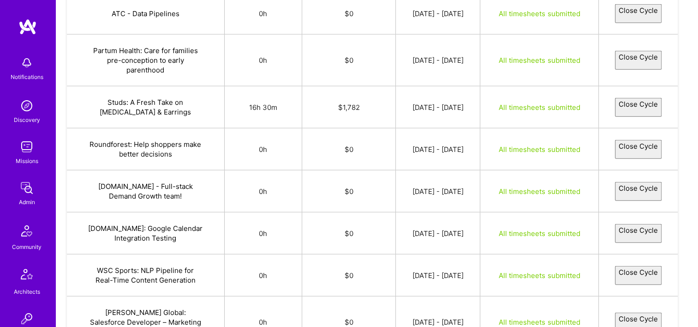
select select "68a43bab30b573278de650ae"
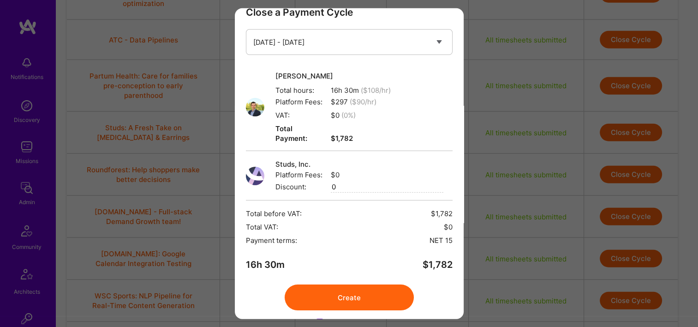
scroll to position [37, 0]
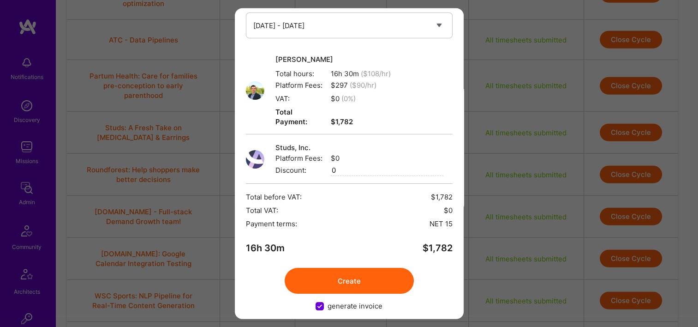
click at [363, 275] on button "Create" at bounding box center [349, 281] width 129 height 26
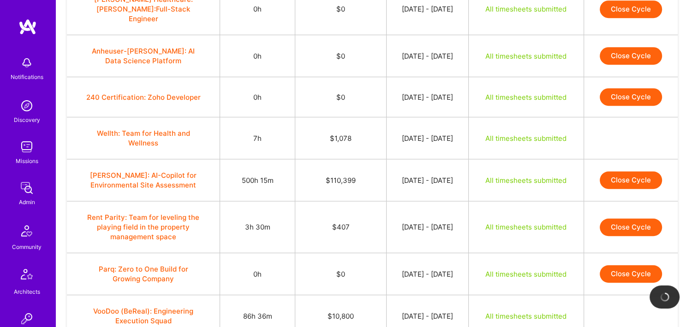
scroll to position [0, 0]
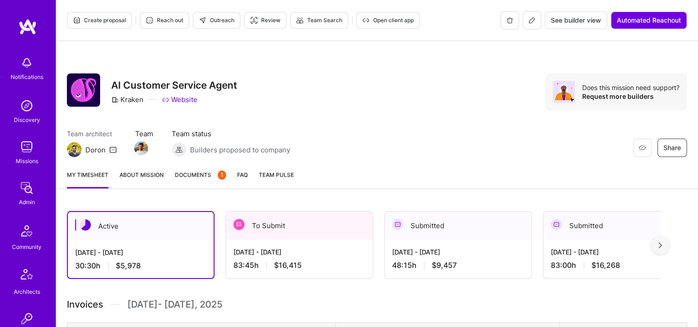
click at [395, 21] on span "Open client app" at bounding box center [388, 20] width 52 height 8
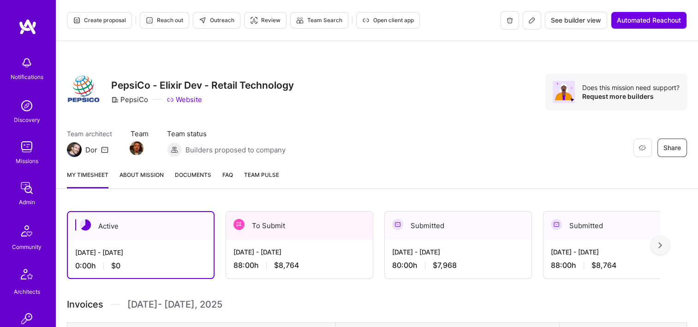
click at [321, 227] on div "To Submit" at bounding box center [299, 225] width 147 height 28
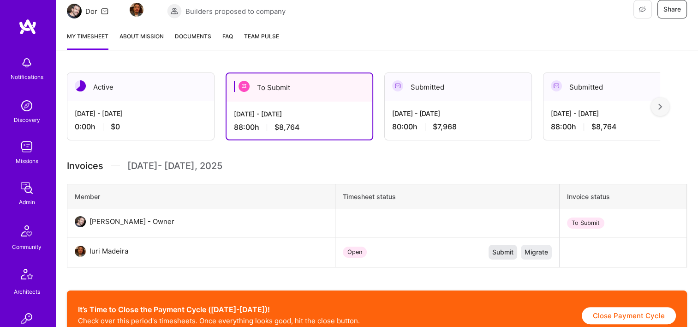
scroll to position [185, 0]
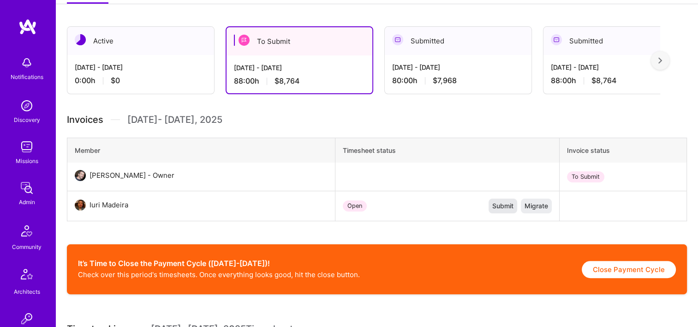
click at [497, 205] on span "Submit" at bounding box center [502, 205] width 21 height 9
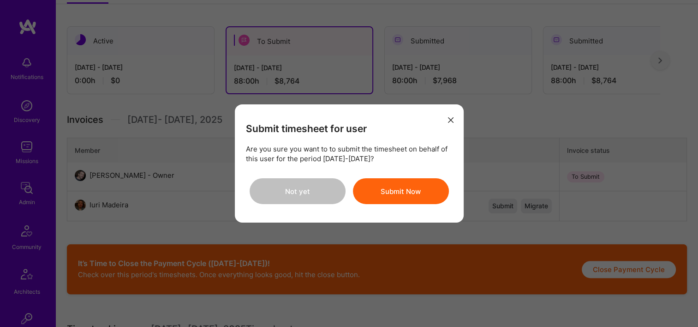
click at [427, 192] on button "Submit Now" at bounding box center [401, 191] width 96 height 26
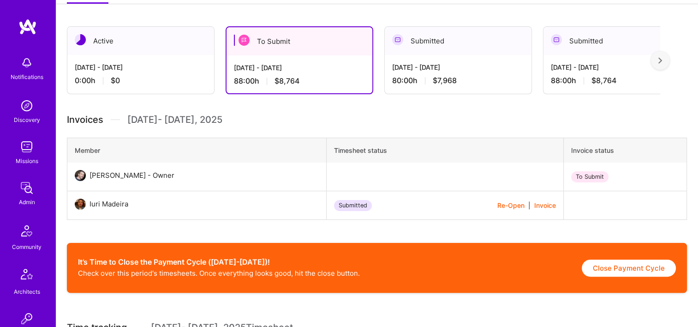
click at [621, 266] on button "Close Payment Cycle" at bounding box center [629, 267] width 94 height 17
select select "68b8ab226cc0cd019143fd72"
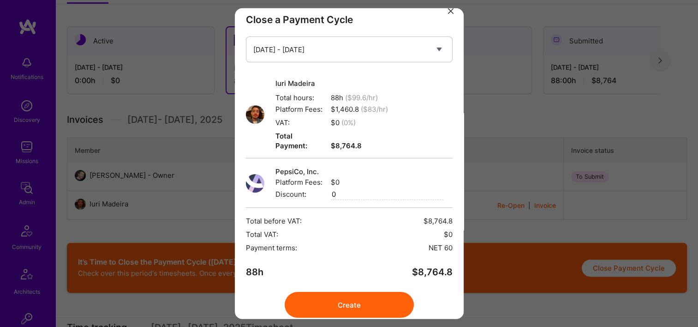
scroll to position [20, 0]
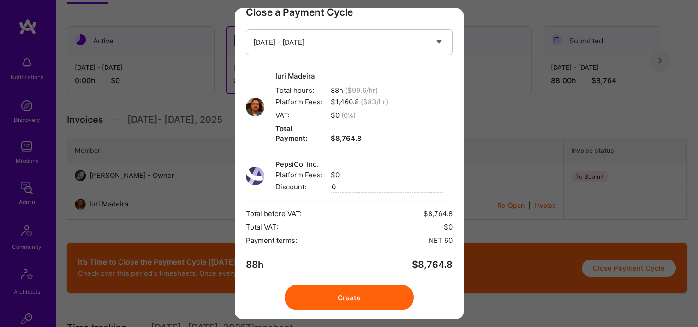
click at [346, 284] on button "Create" at bounding box center [349, 297] width 129 height 26
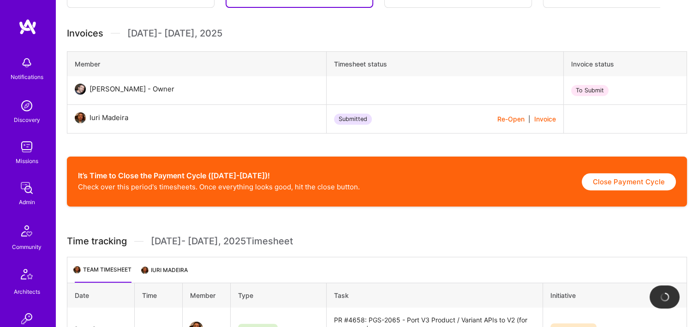
scroll to position [277, 0]
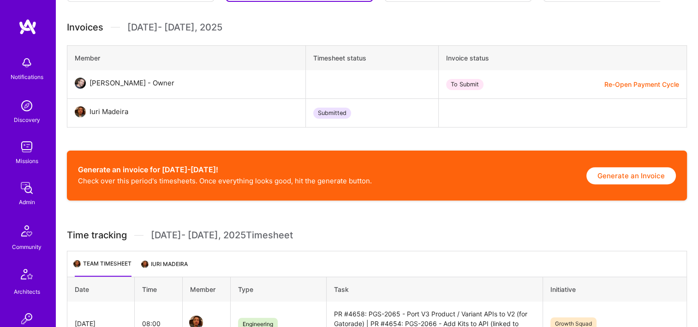
click at [601, 175] on button "Generate an Invoice" at bounding box center [632, 175] width 90 height 17
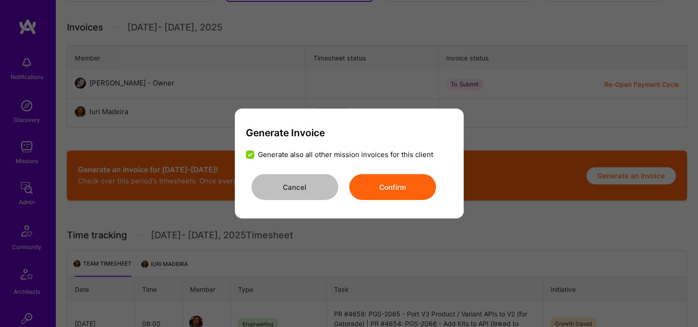
click at [441, 189] on div "Cancel Confirm" at bounding box center [349, 187] width 207 height 26
click at [426, 186] on button "Confirm" at bounding box center [392, 187] width 87 height 26
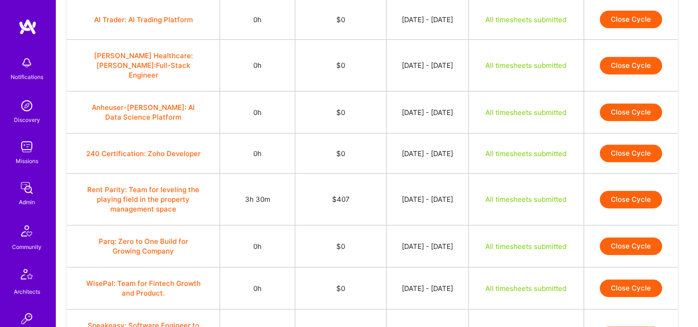
scroll to position [415, 0]
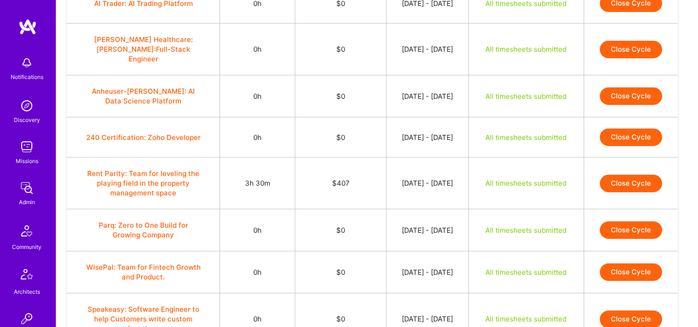
click at [639, 174] on button "Close Cycle" at bounding box center [631, 183] width 62 height 18
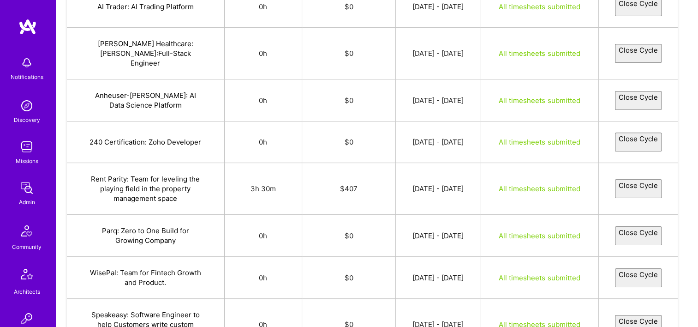
select select "68b6e90173988e818ab1b439"
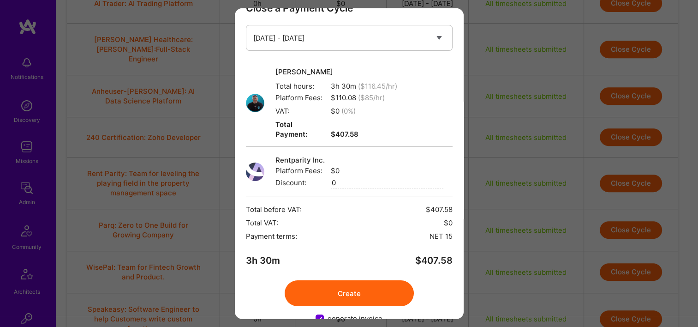
scroll to position [37, 0]
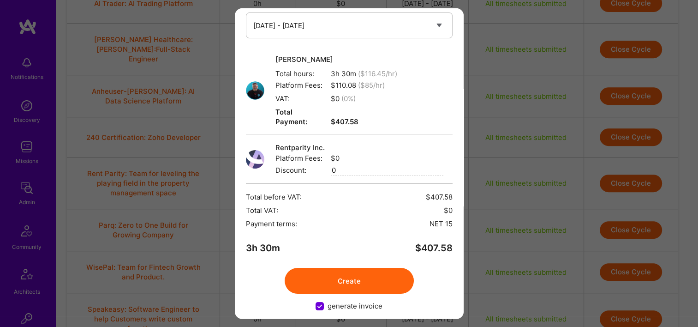
click at [367, 281] on button "Create" at bounding box center [349, 281] width 129 height 26
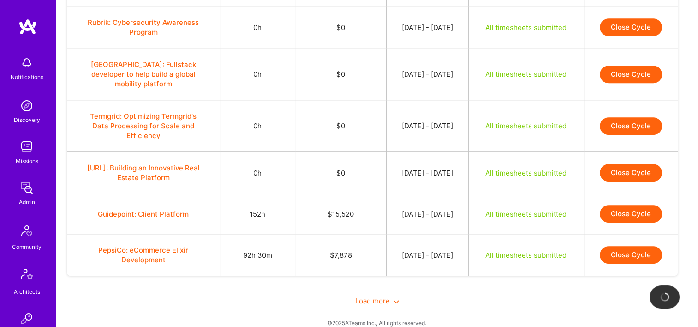
scroll to position [754, 0]
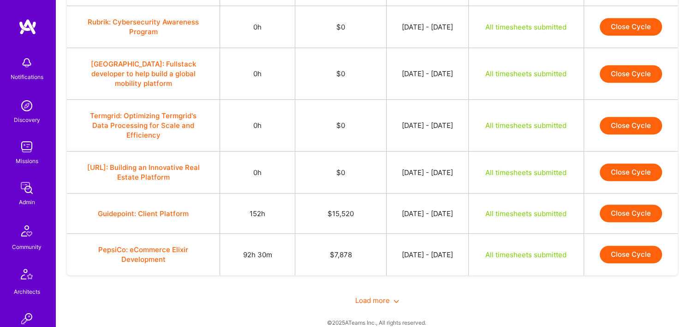
click at [637, 205] on button "Close Cycle" at bounding box center [631, 213] width 62 height 18
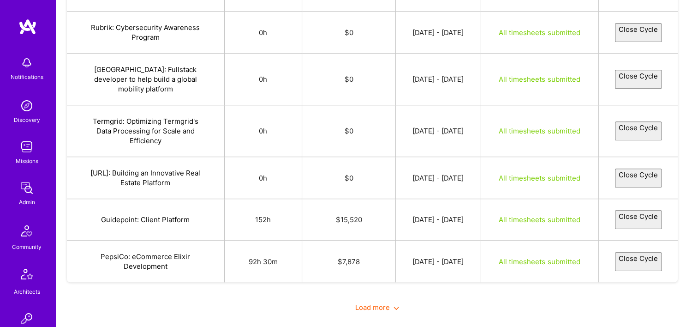
select select "68b51a8e30ce4c6c2ecbf5f6"
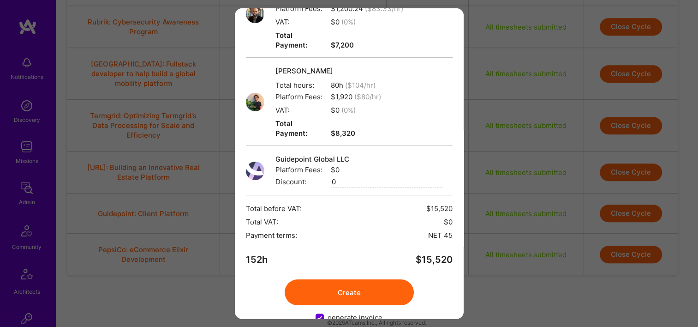
scroll to position [115, 0]
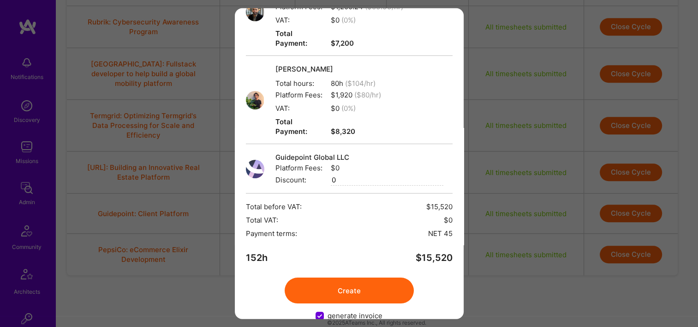
click at [350, 278] on button "Create" at bounding box center [349, 290] width 129 height 26
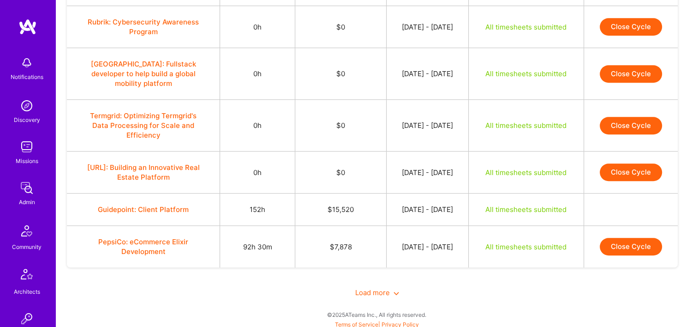
scroll to position [746, 0]
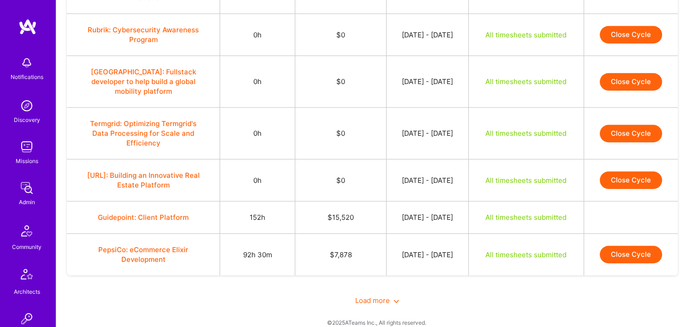
click at [621, 246] on button "Close Cycle" at bounding box center [631, 255] width 62 height 18
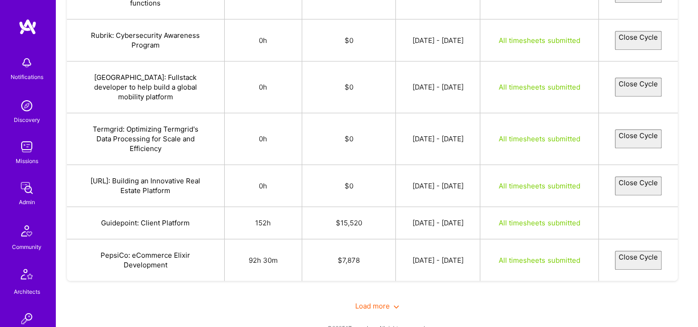
select select "68b6df1a9c68227e0cc130ce"
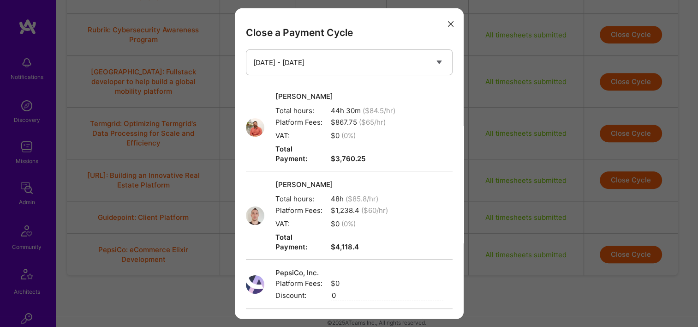
scroll to position [115, 0]
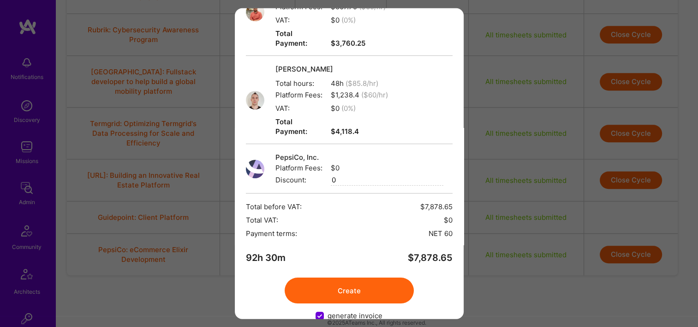
click at [368, 277] on button "Create" at bounding box center [349, 290] width 129 height 26
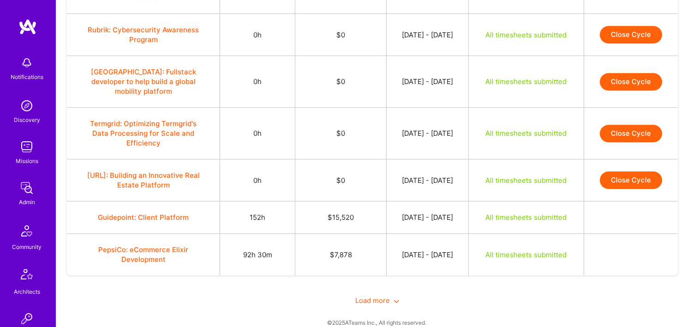
click at [365, 296] on span "Load more" at bounding box center [377, 300] width 44 height 9
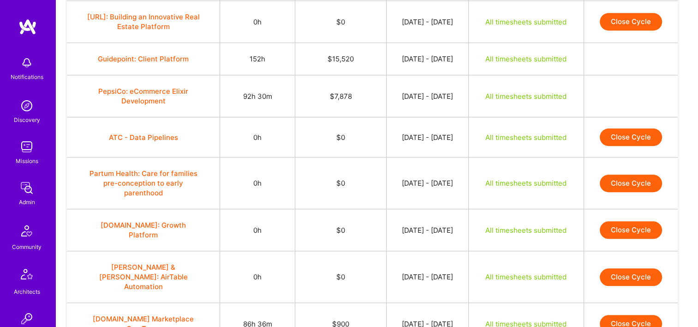
scroll to position [1023, 0]
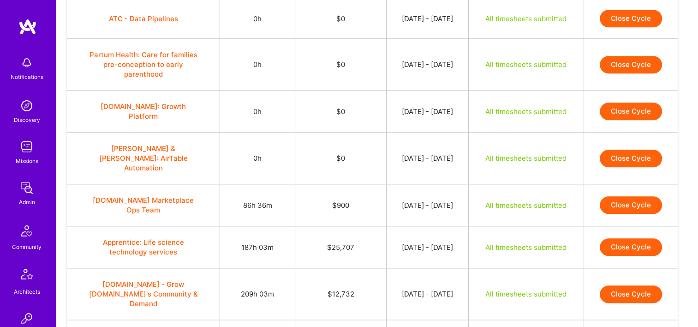
click at [624, 196] on button "Close Cycle" at bounding box center [631, 205] width 62 height 18
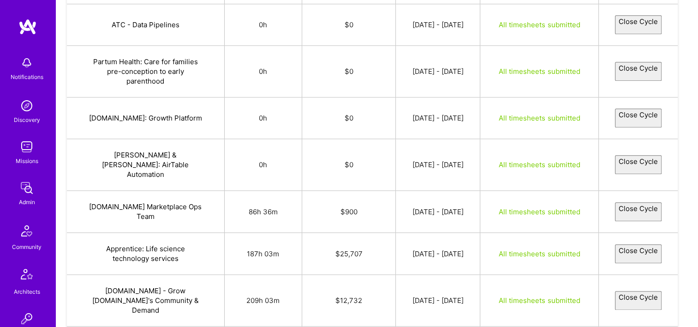
select select "68b59e425fbef829c40cd3b4"
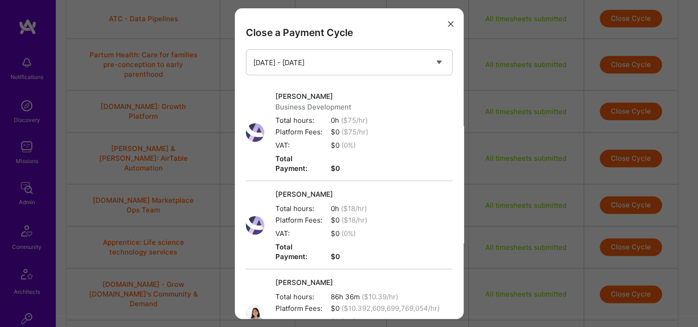
scroll to position [204, 0]
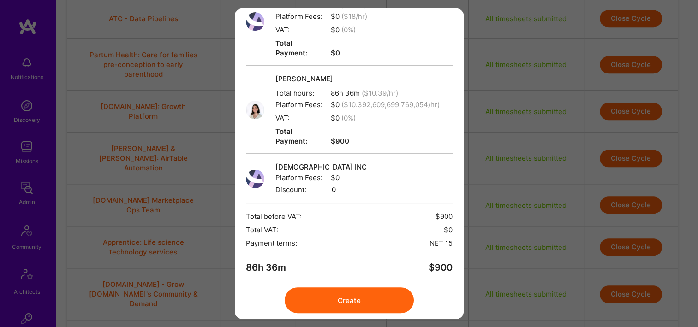
click at [369, 287] on button "Create" at bounding box center [349, 300] width 129 height 26
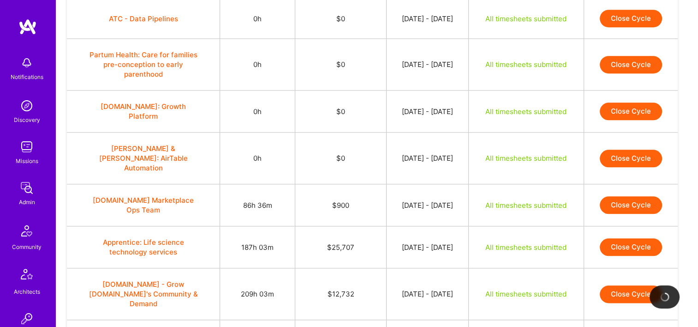
scroll to position [1069, 0]
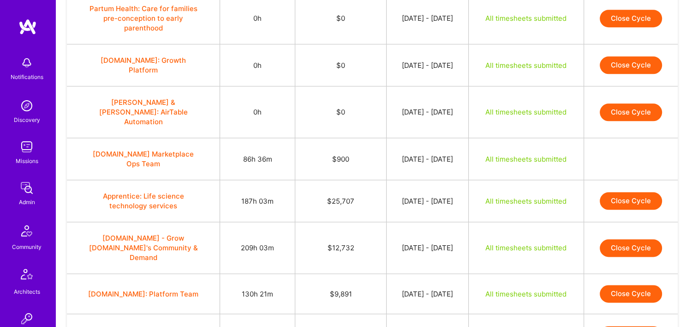
click at [609, 192] on button "Close Cycle" at bounding box center [631, 201] width 62 height 18
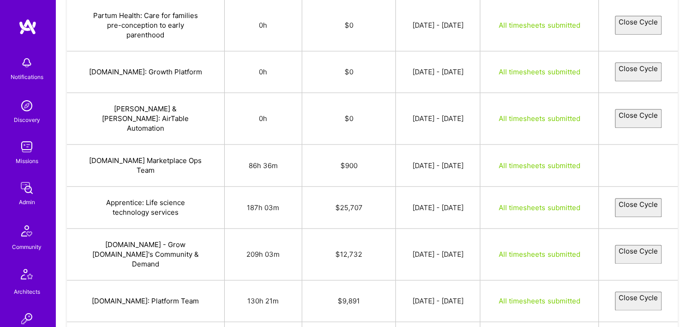
select select "68b531f279187a34f6b6ccc9"
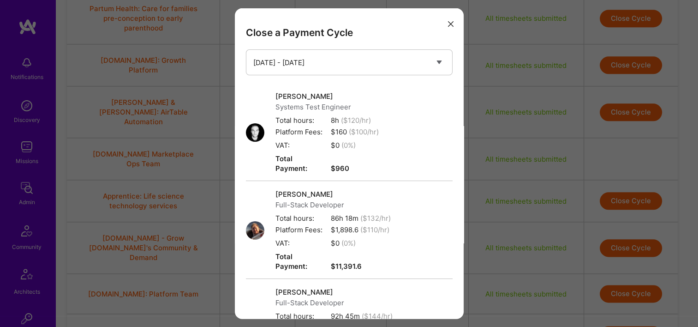
scroll to position [223, 0]
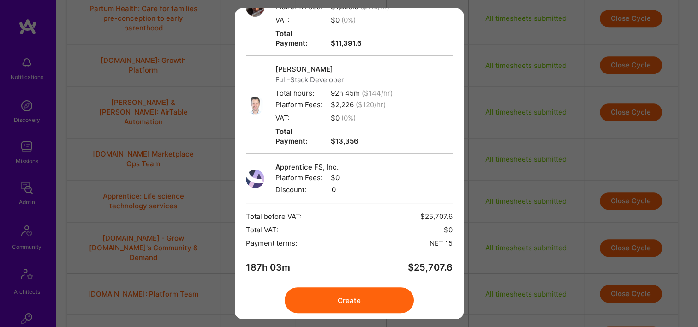
click at [398, 287] on button "Create" at bounding box center [349, 300] width 129 height 26
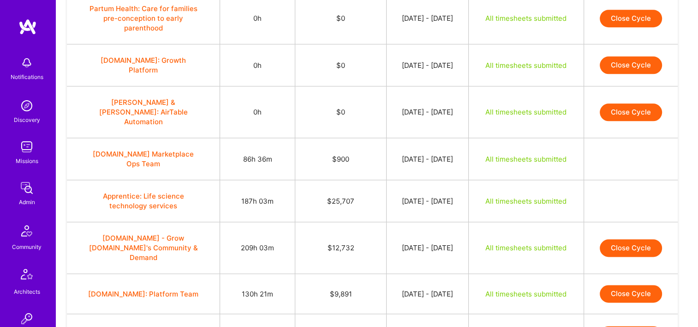
click at [633, 239] on button "Close Cycle" at bounding box center [631, 248] width 62 height 18
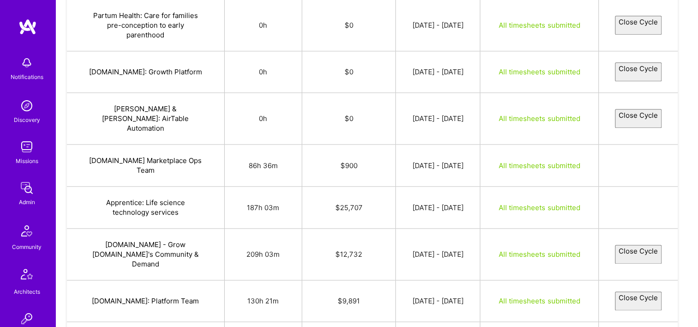
select select "68b4da3aa2f7c48a8c6567dd"
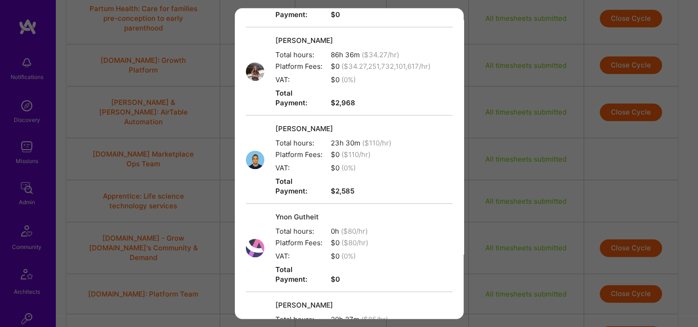
scroll to position [840, 0]
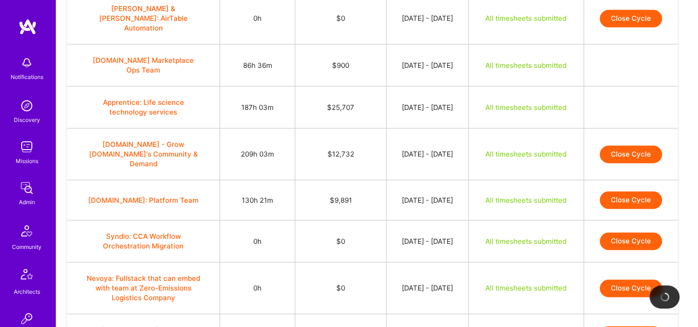
scroll to position [1115, 0]
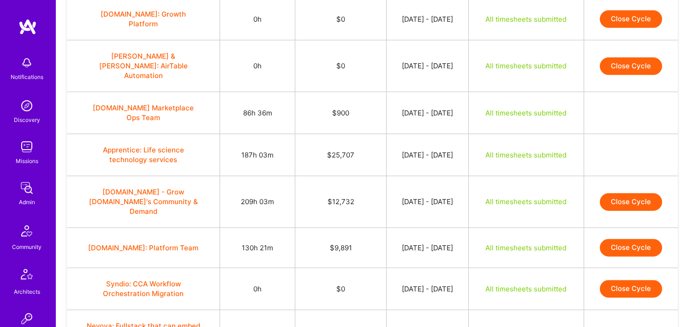
click at [639, 239] on button "Close Cycle" at bounding box center [631, 248] width 62 height 18
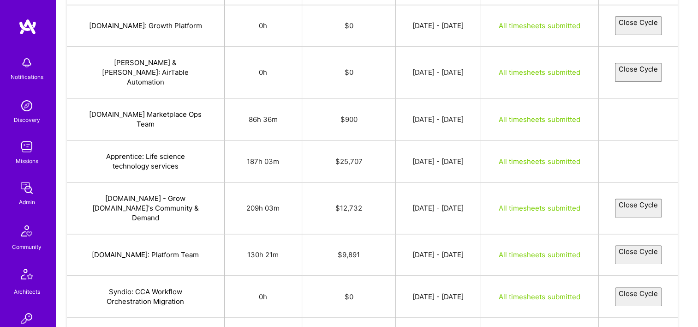
select select "68b60cb66cabc29c97998065"
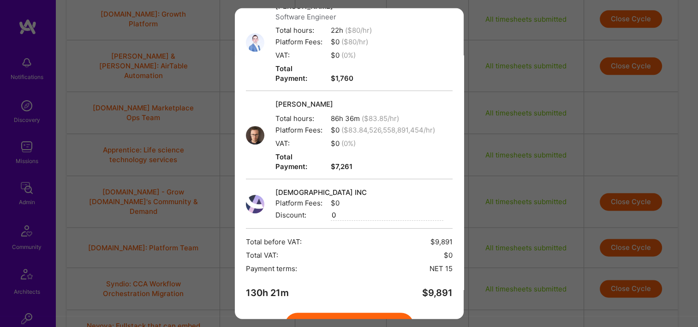
scroll to position [213, 0]
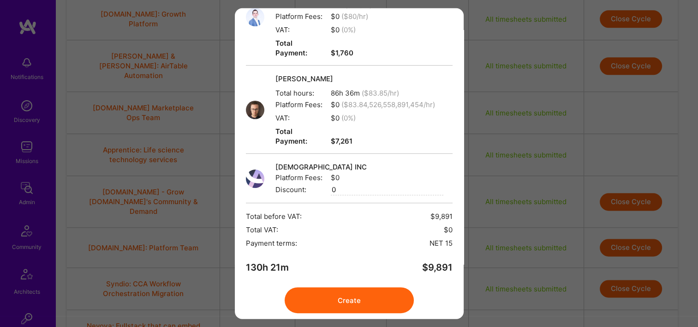
click at [360, 287] on button "Create" at bounding box center [349, 300] width 129 height 26
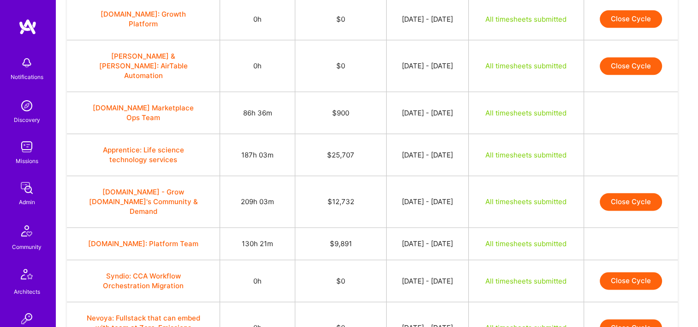
click at [630, 193] on button "Close Cycle" at bounding box center [631, 202] width 62 height 18
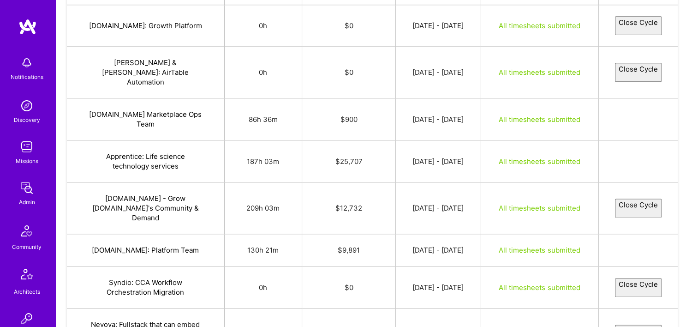
select select "60f40a3f8613b500128ee8d4"
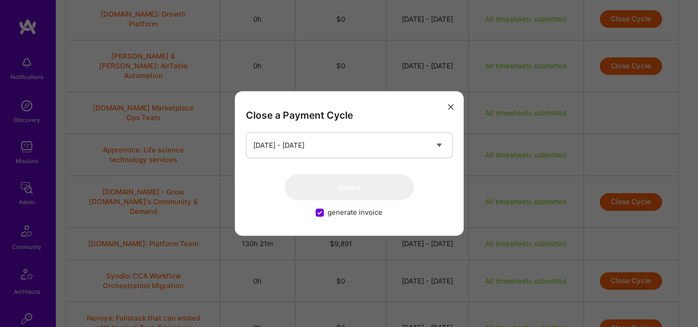
click at [449, 107] on icon "modal" at bounding box center [451, 107] width 6 height 6
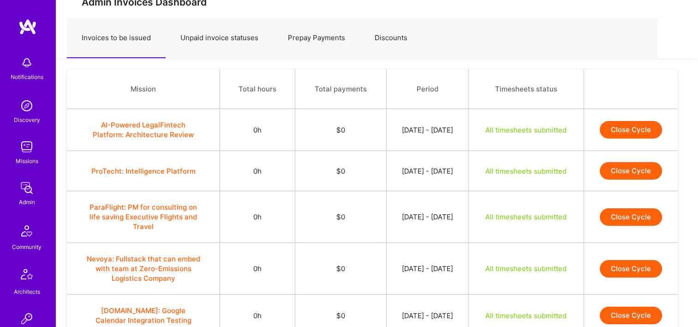
scroll to position [0, 0]
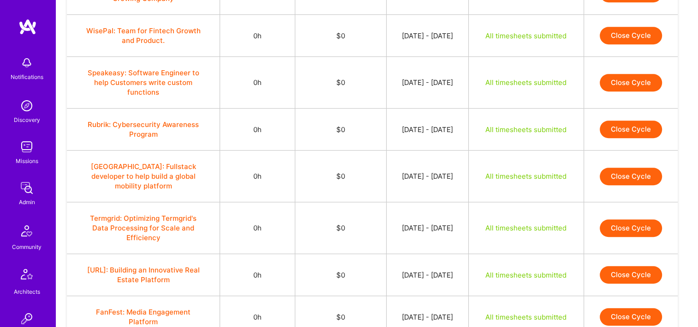
scroll to position [743, 0]
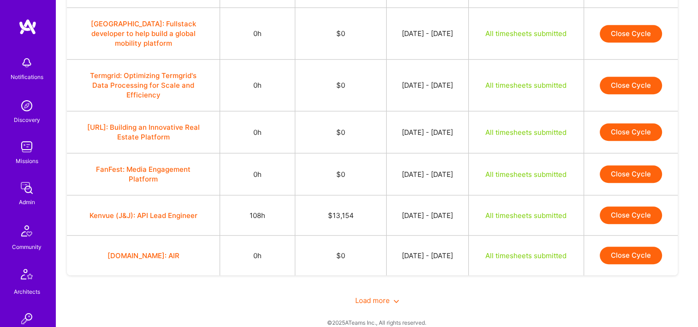
click at [391, 296] on span "Load more" at bounding box center [377, 300] width 44 height 9
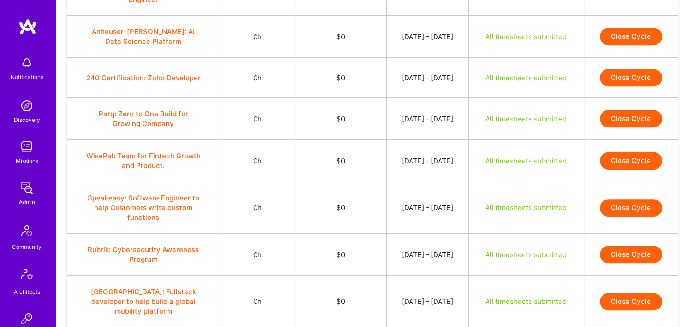
scroll to position [0, 0]
